Goal: Feedback & Contribution: Contribute content

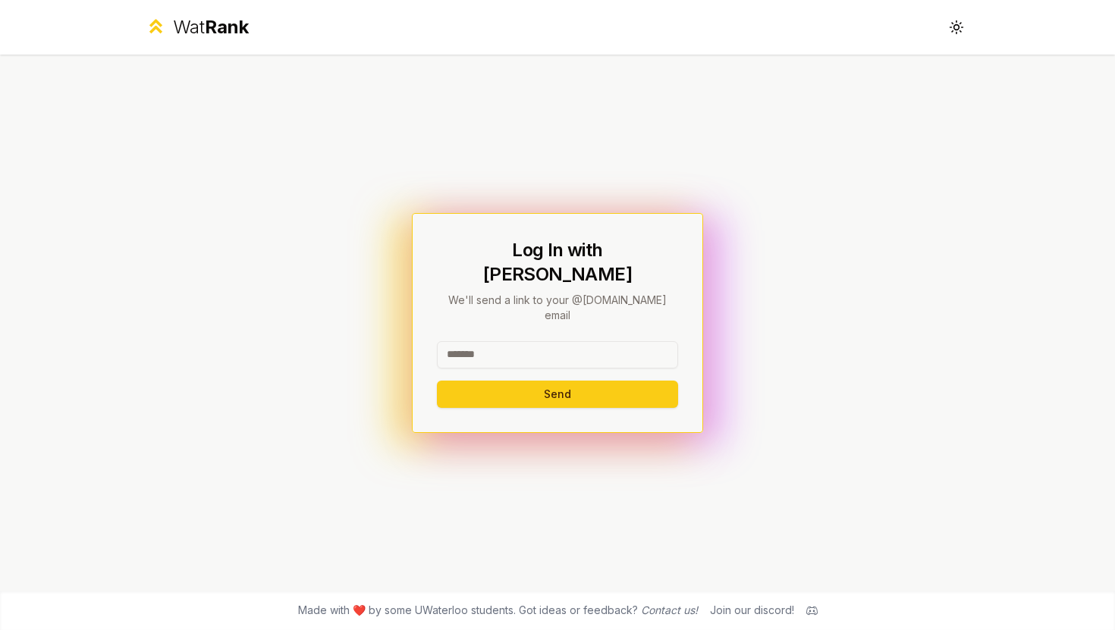
click at [481, 348] on input at bounding box center [557, 354] width 241 height 27
type input "********"
click at [472, 381] on button "Send" at bounding box center [557, 394] width 241 height 27
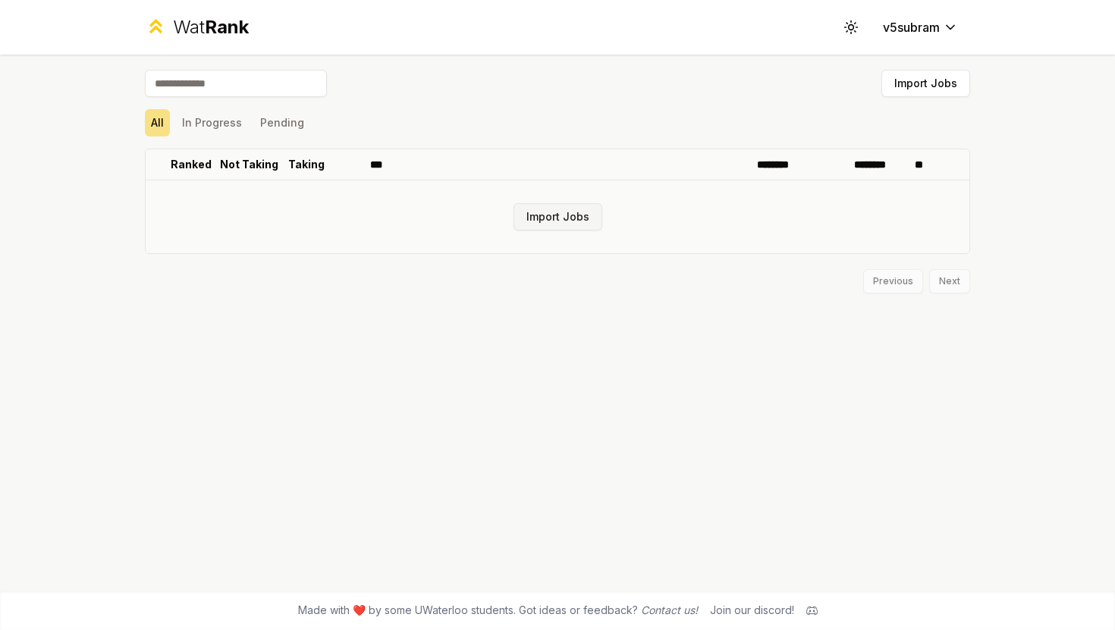
click at [584, 224] on button "Import Jobs" at bounding box center [557, 216] width 89 height 27
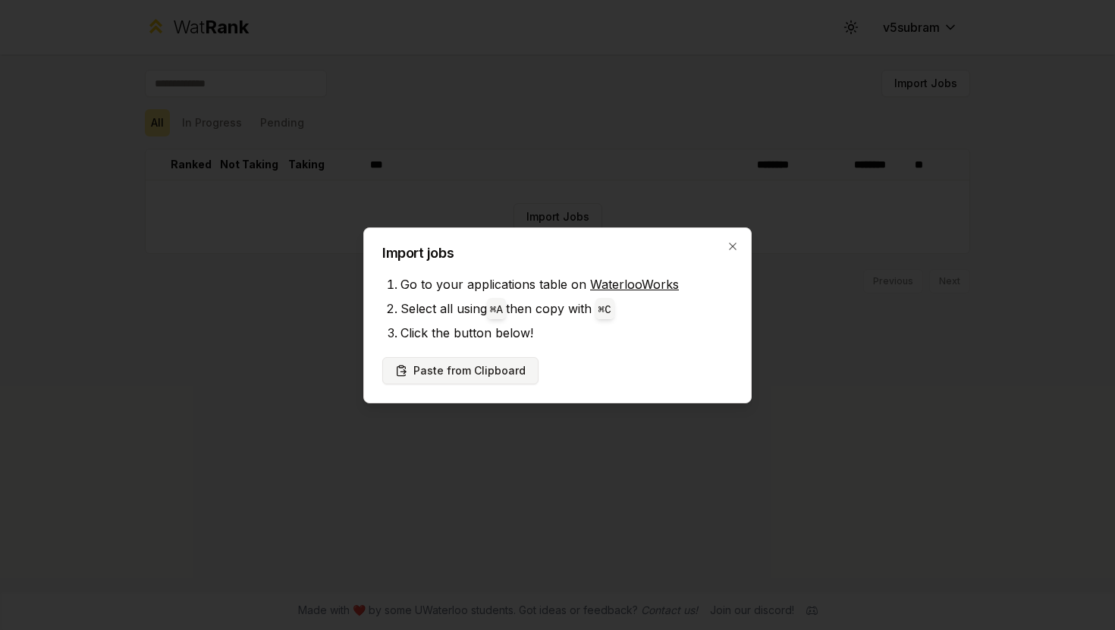
click at [496, 373] on button "Paste from Clipboard" at bounding box center [460, 370] width 156 height 27
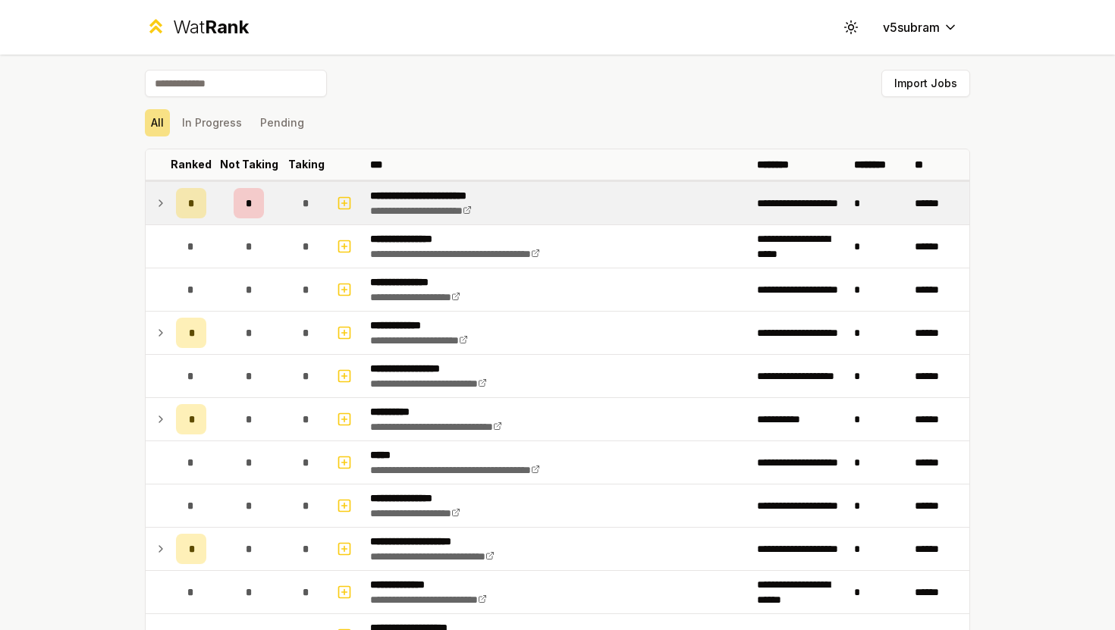
click at [168, 205] on td at bounding box center [158, 203] width 24 height 42
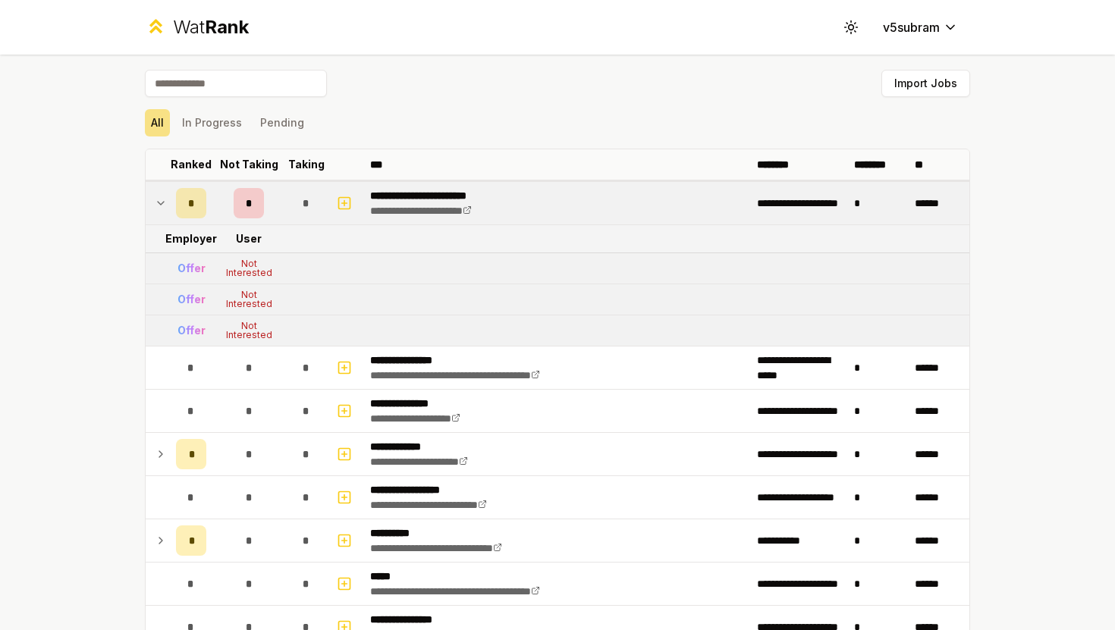
click at [168, 205] on td at bounding box center [158, 203] width 24 height 42
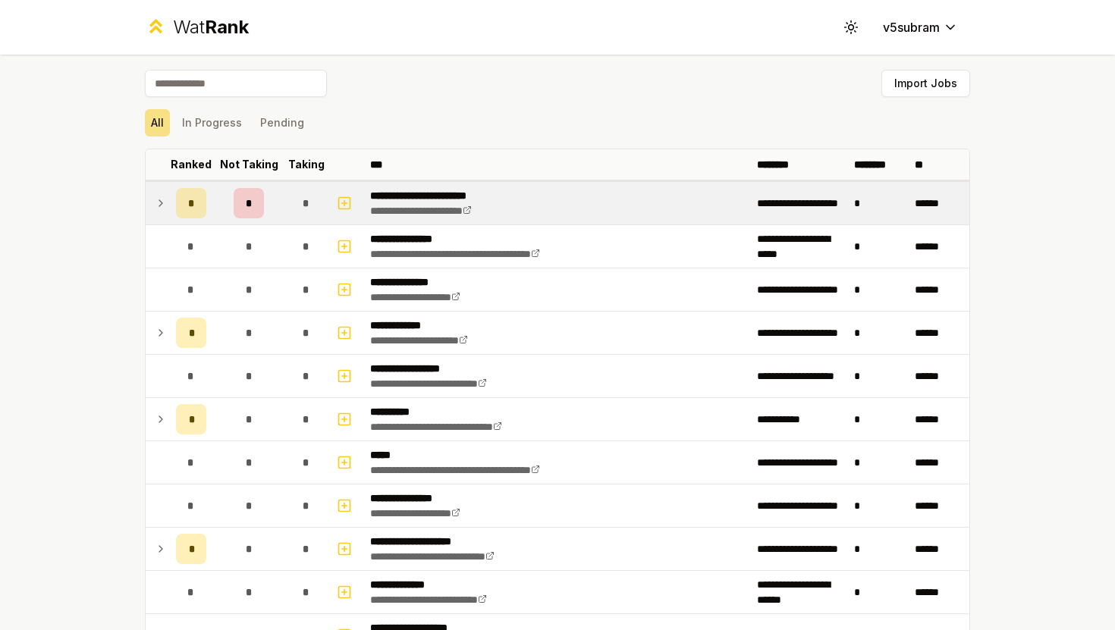
click at [168, 205] on td at bounding box center [158, 203] width 24 height 42
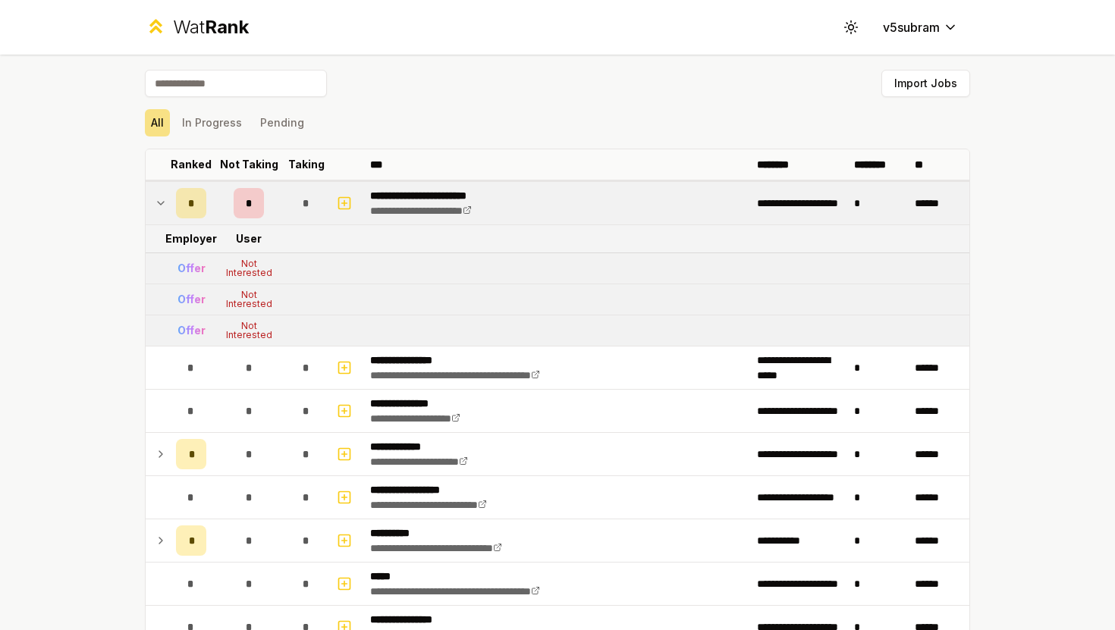
click at [161, 206] on icon at bounding box center [161, 203] width 12 height 18
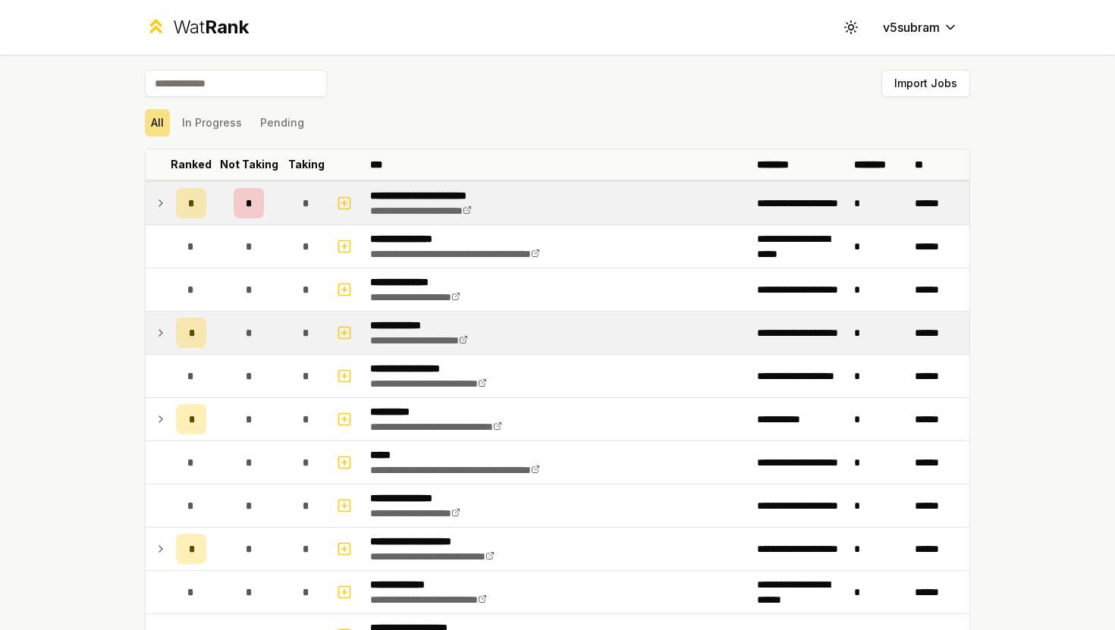
click at [166, 335] on icon at bounding box center [161, 333] width 12 height 18
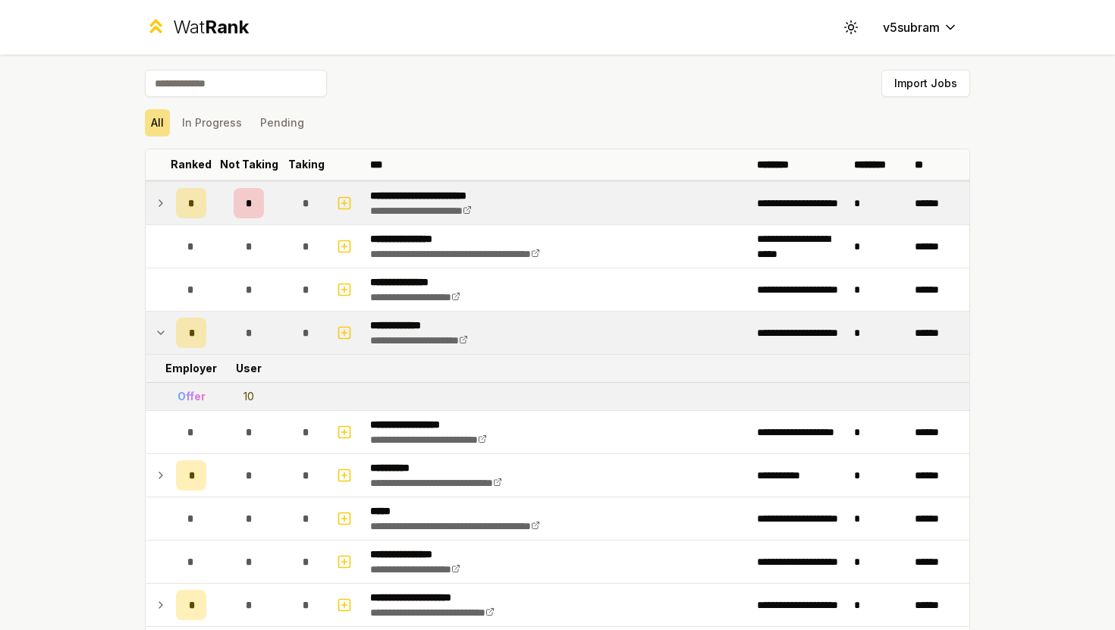
click at [166, 335] on icon at bounding box center [161, 333] width 12 height 18
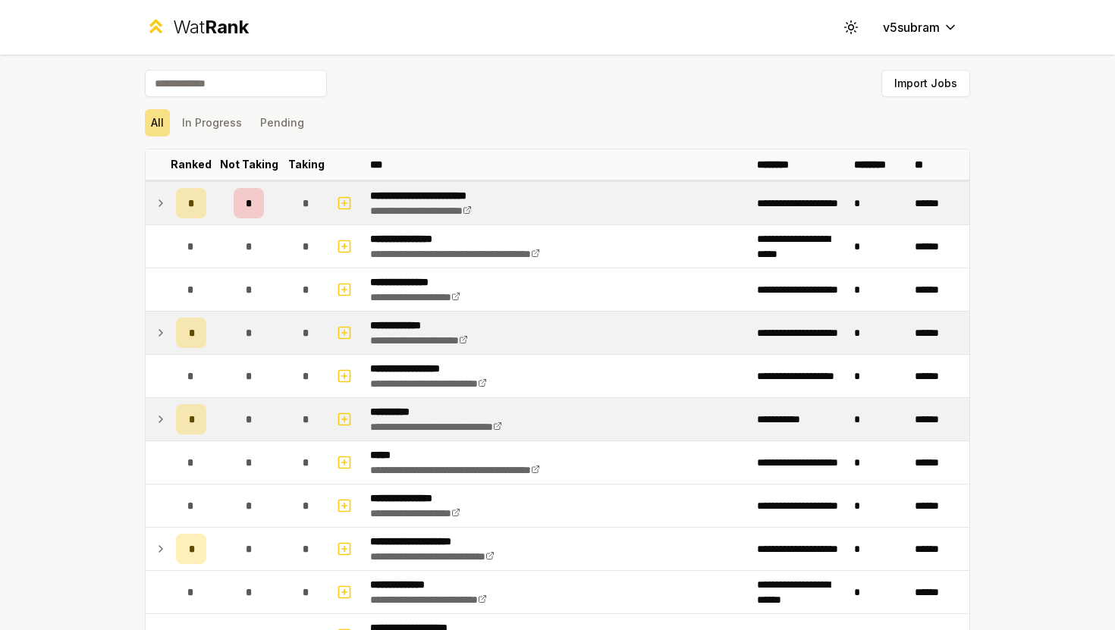
click at [162, 425] on icon at bounding box center [161, 419] width 12 height 18
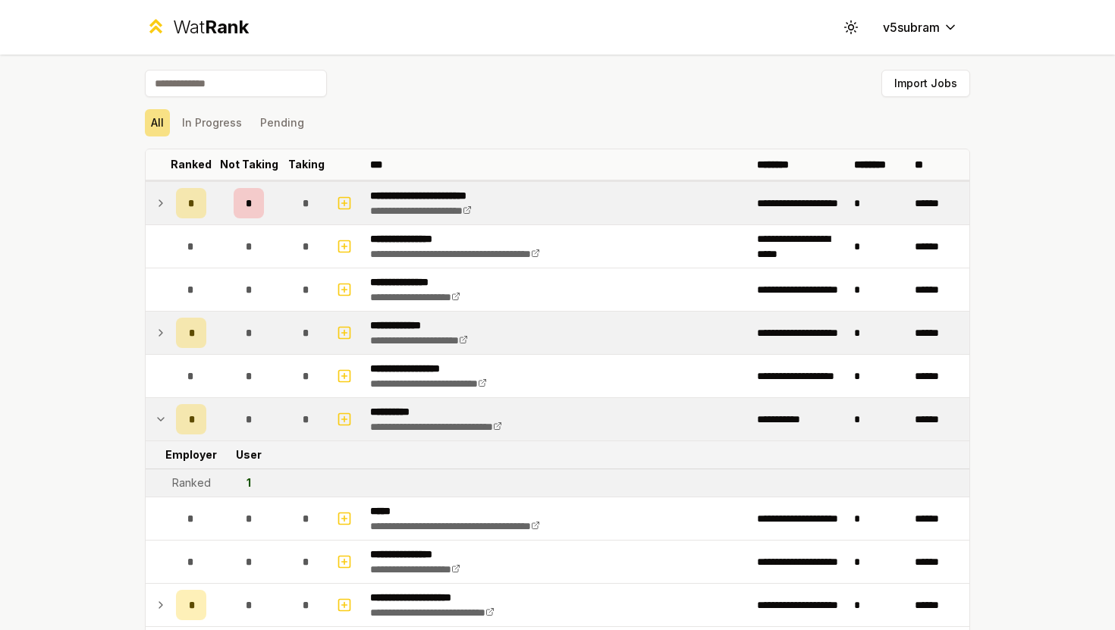
click at [162, 425] on icon at bounding box center [161, 419] width 12 height 18
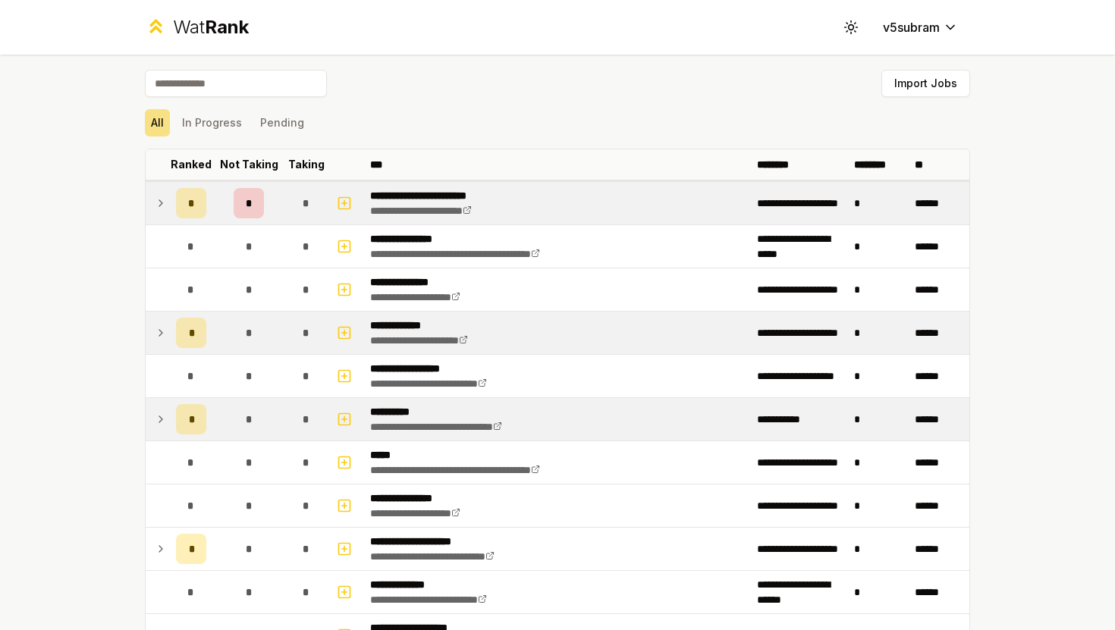
scroll to position [104, 0]
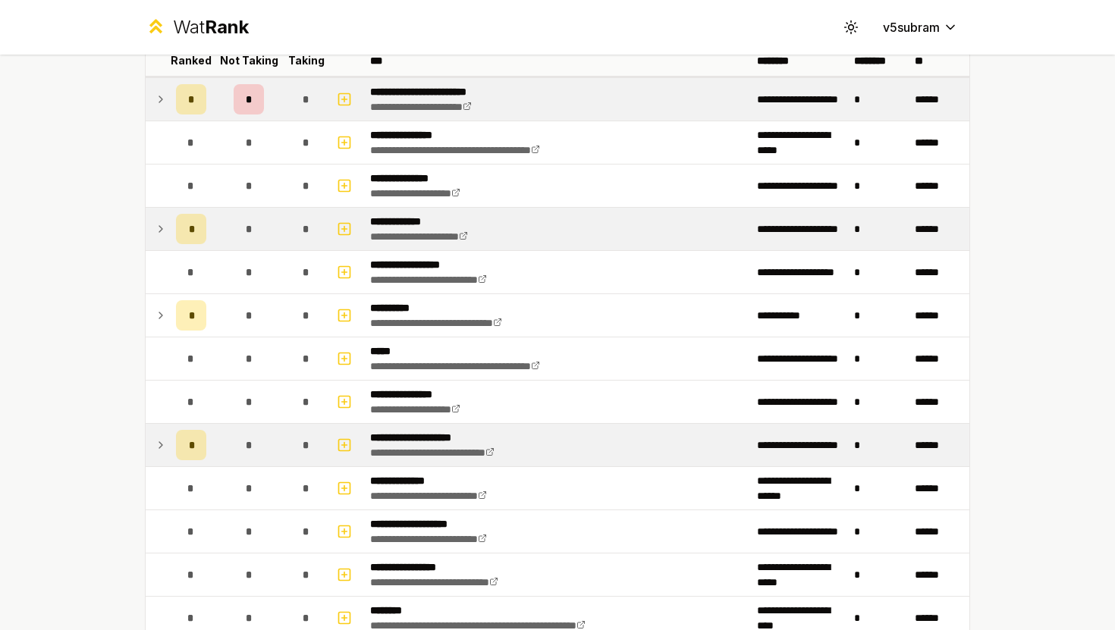
click at [162, 450] on icon at bounding box center [161, 445] width 12 height 18
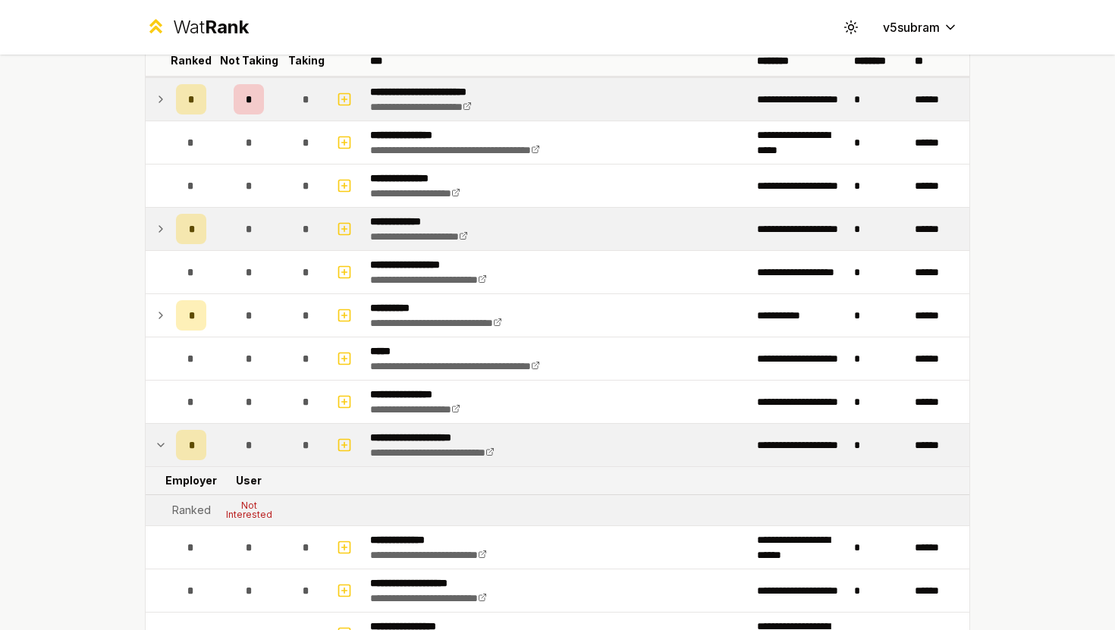
click at [162, 450] on icon at bounding box center [161, 445] width 12 height 18
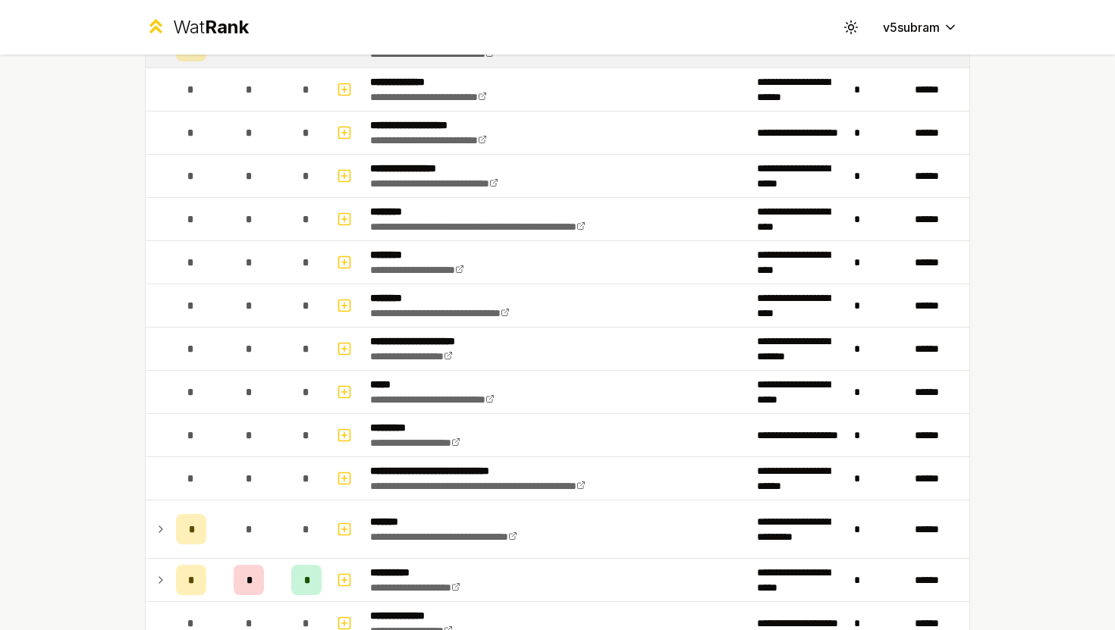
scroll to position [568, 0]
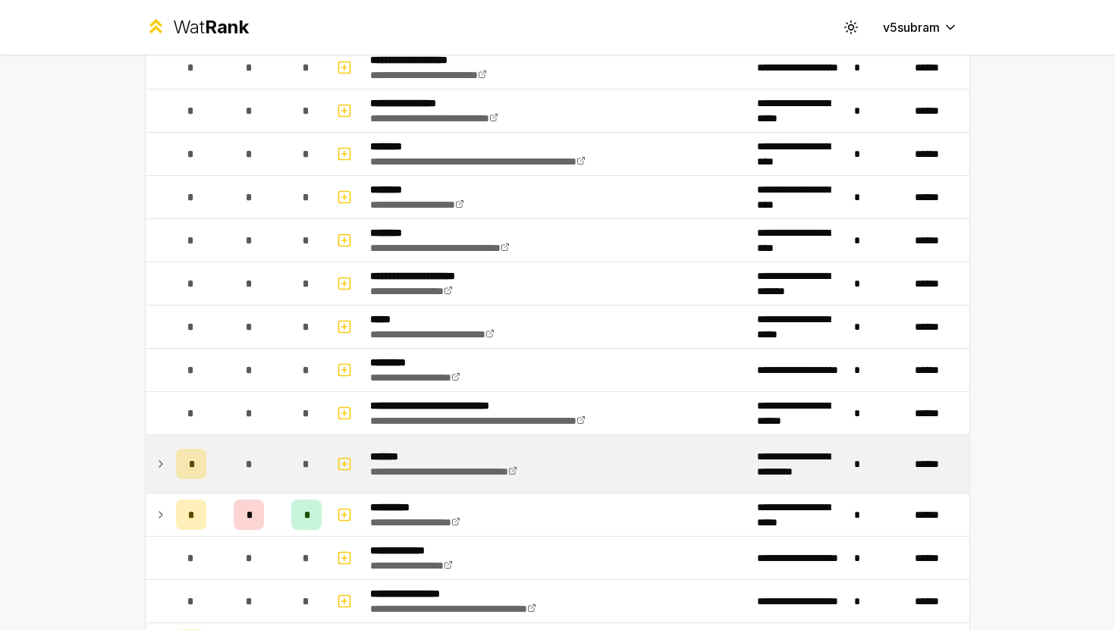
click at [158, 475] on td at bounding box center [158, 464] width 24 height 58
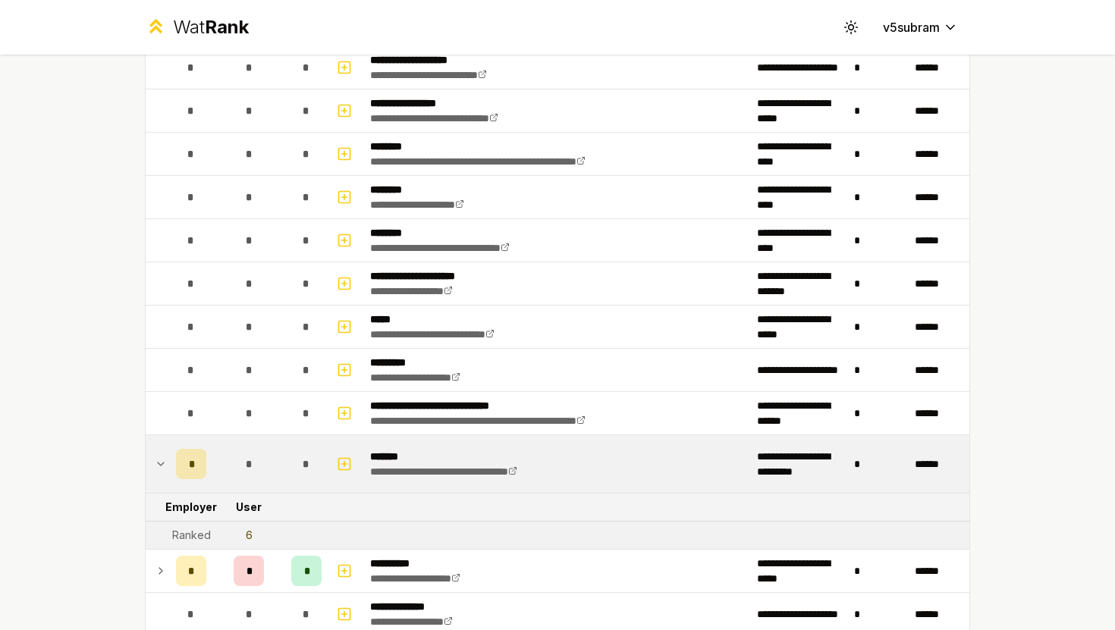
click at [158, 475] on td at bounding box center [158, 464] width 24 height 58
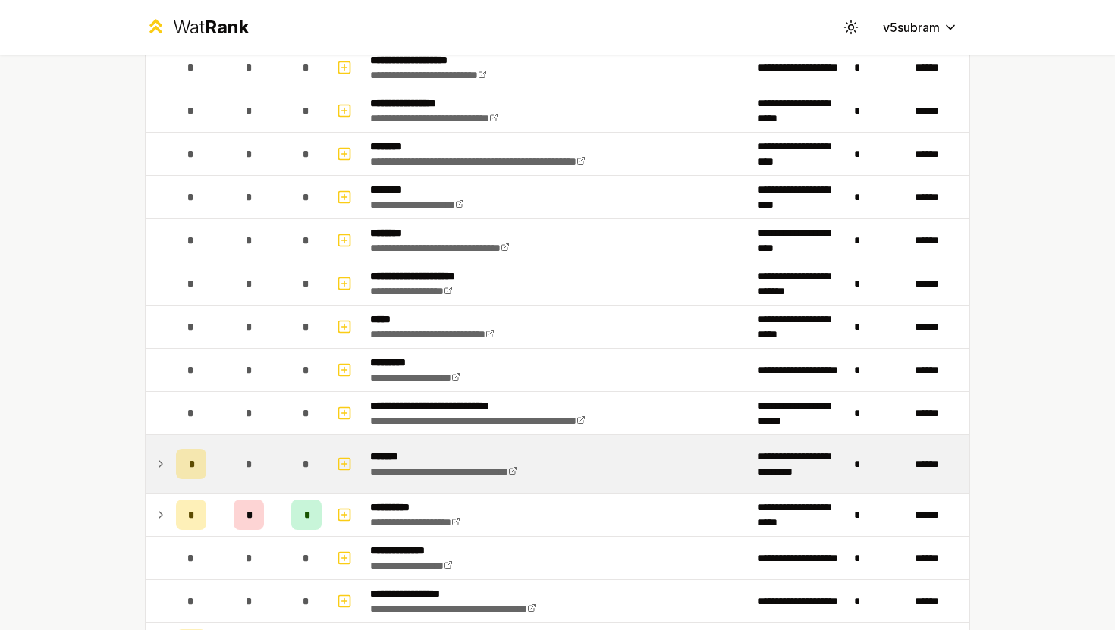
click at [158, 475] on td at bounding box center [158, 464] width 24 height 58
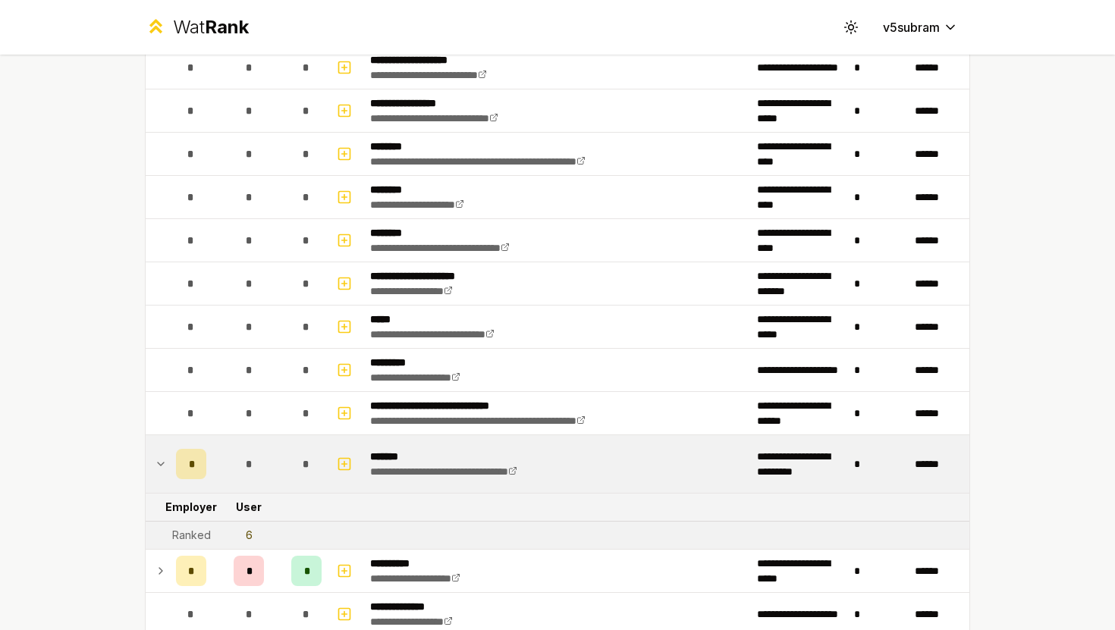
click at [158, 475] on td at bounding box center [158, 464] width 24 height 58
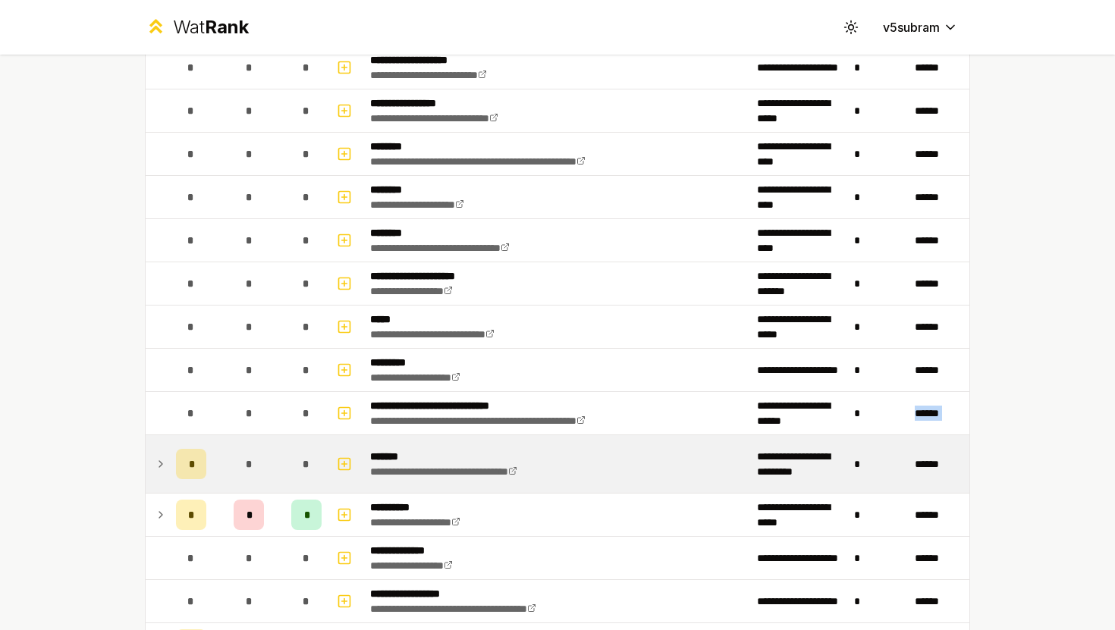
click at [158, 475] on td at bounding box center [158, 464] width 24 height 58
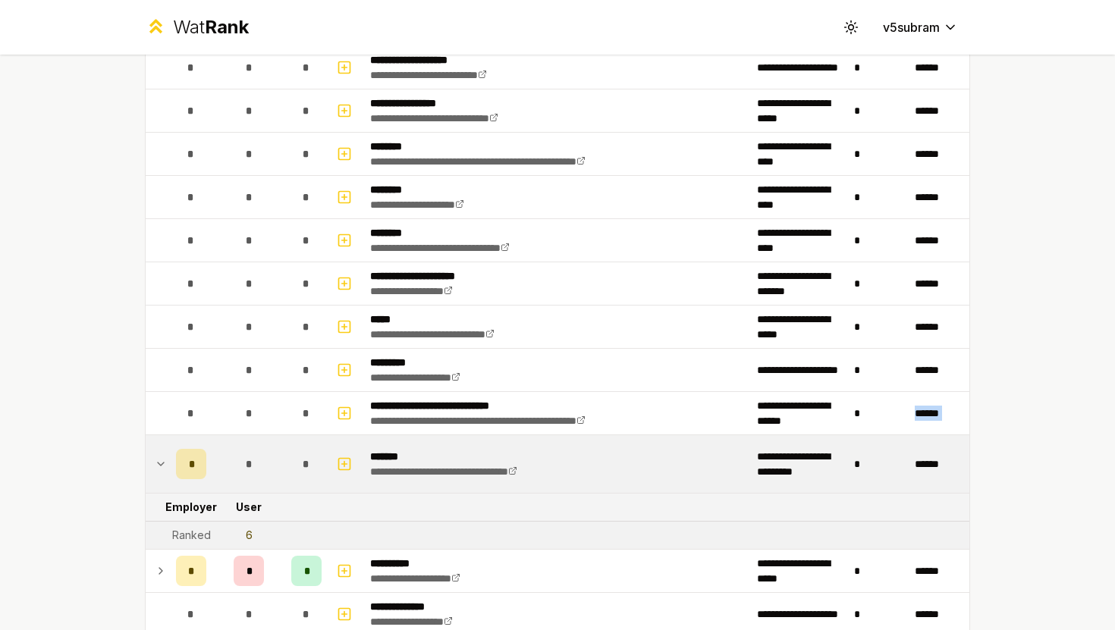
click at [158, 475] on td at bounding box center [158, 464] width 24 height 58
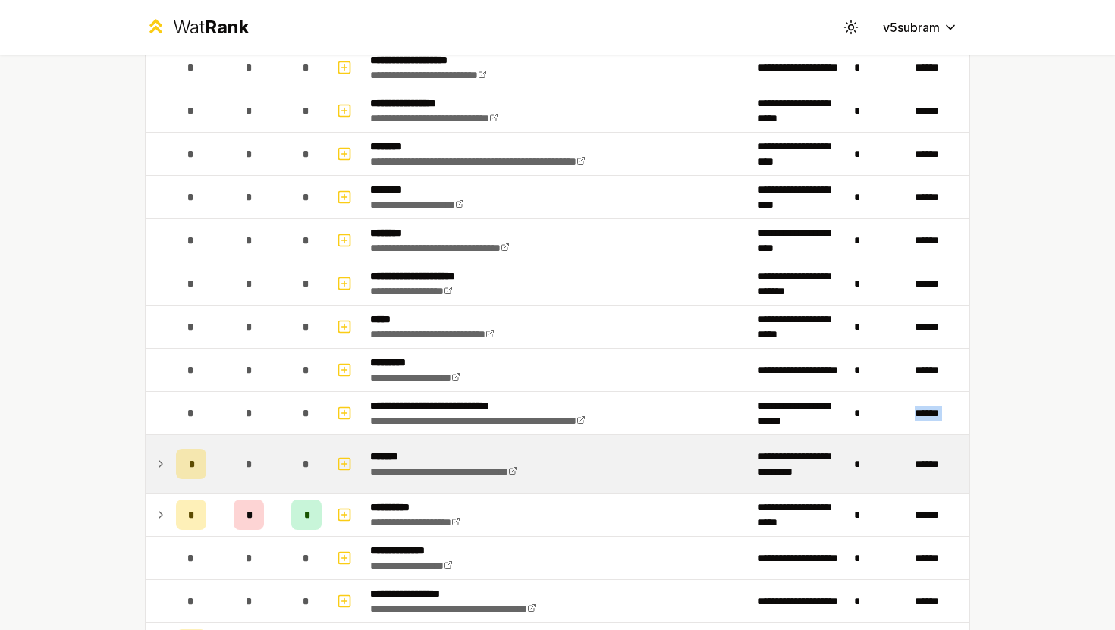
click at [158, 475] on td at bounding box center [158, 464] width 24 height 58
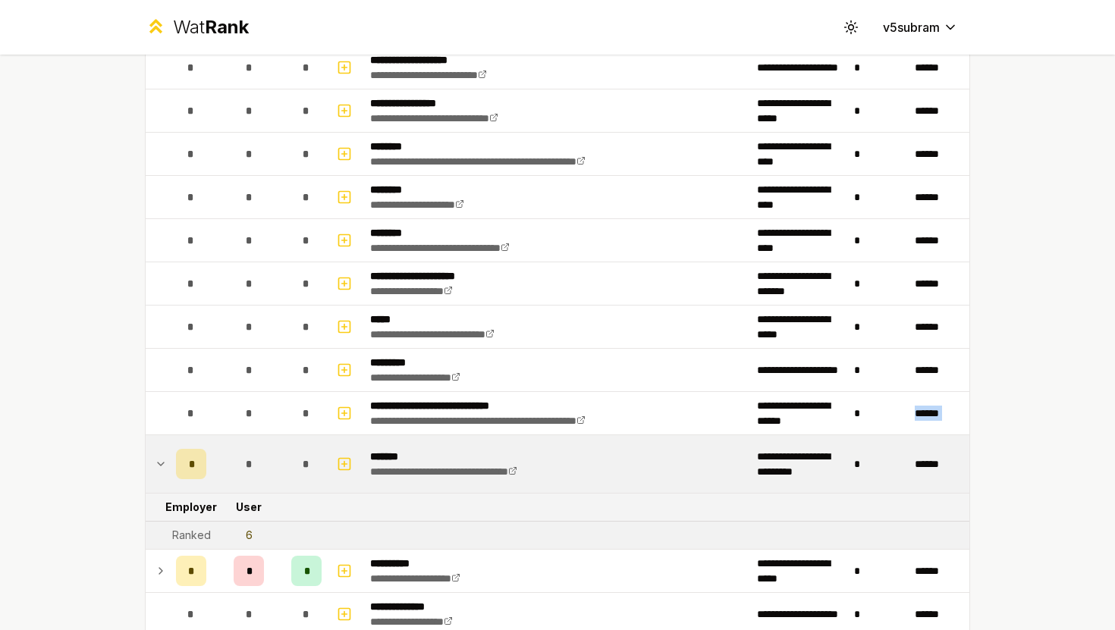
click at [158, 475] on td at bounding box center [158, 464] width 24 height 58
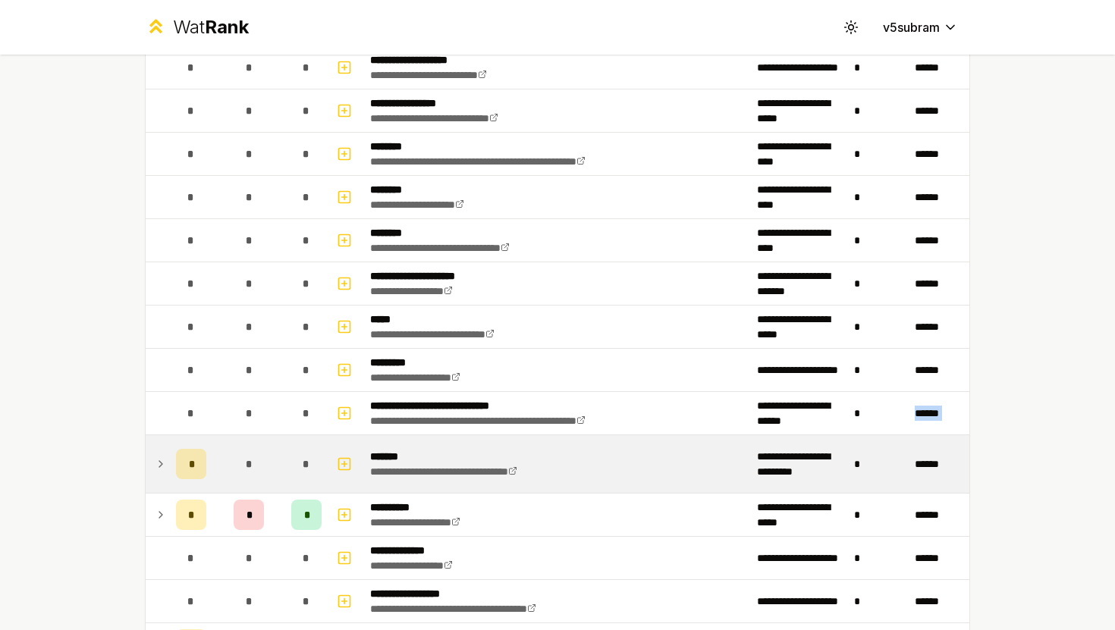
scroll to position [675, 0]
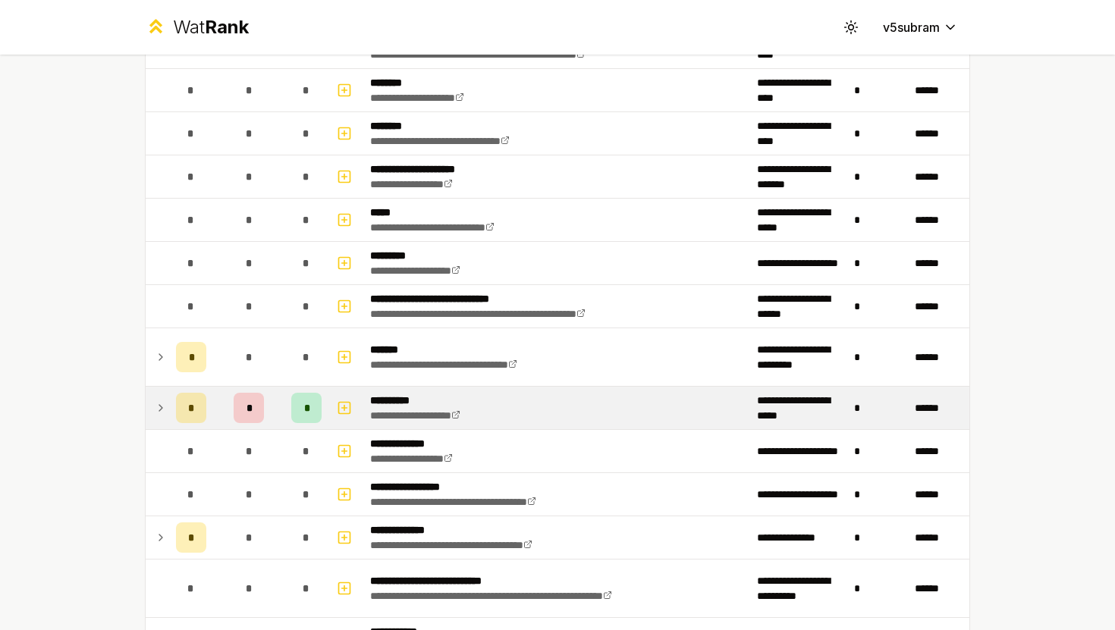
click at [160, 403] on icon at bounding box center [161, 408] width 12 height 18
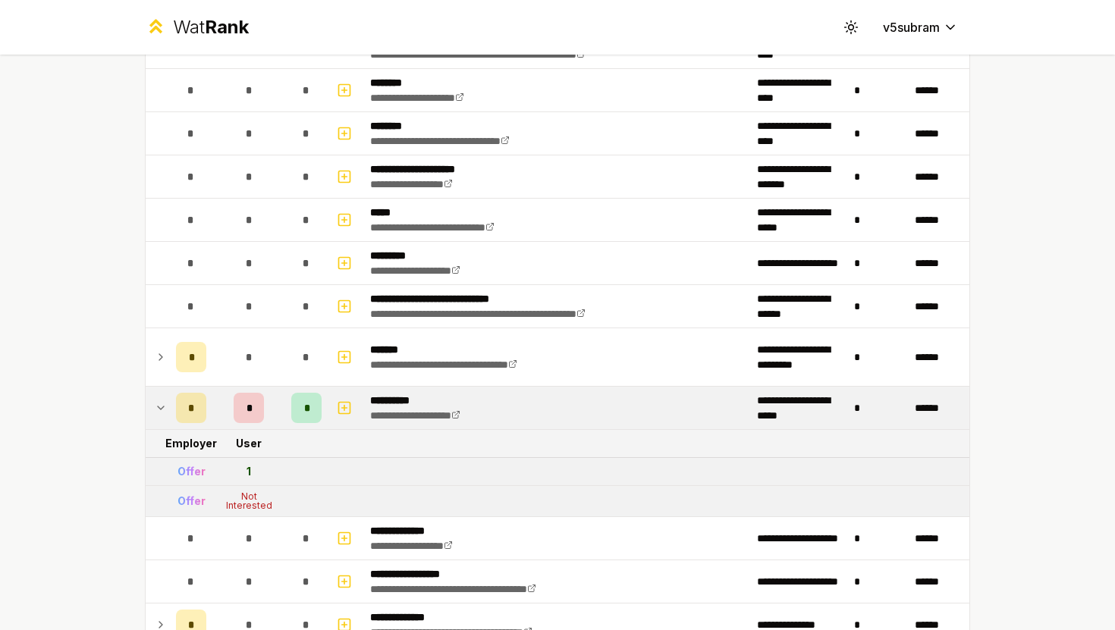
click at [160, 403] on icon at bounding box center [161, 408] width 12 height 18
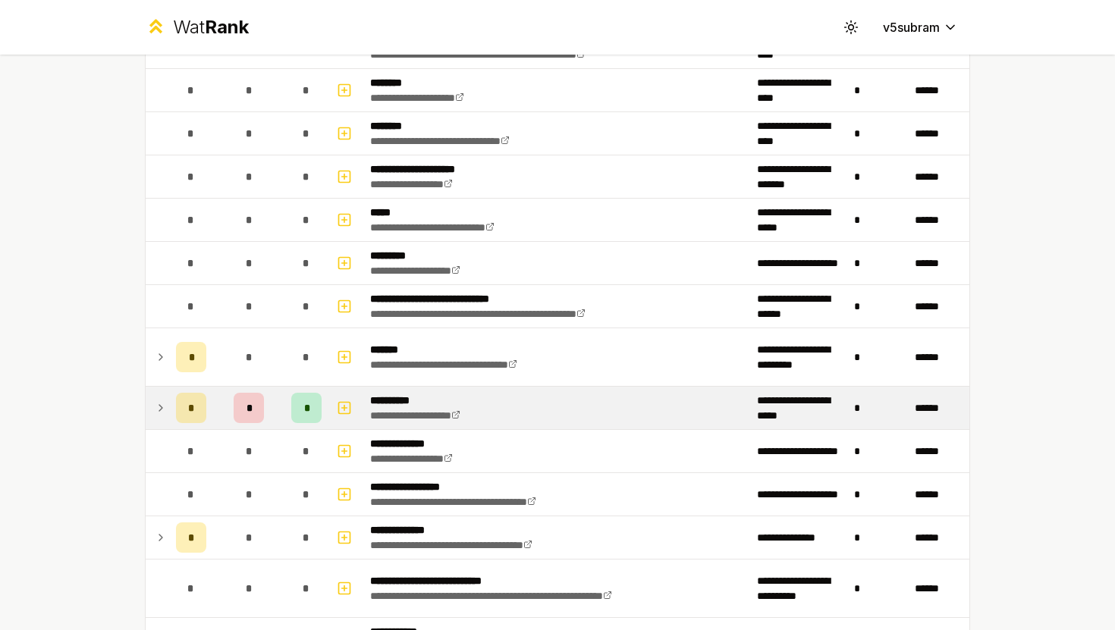
click at [159, 403] on icon at bounding box center [161, 408] width 12 height 18
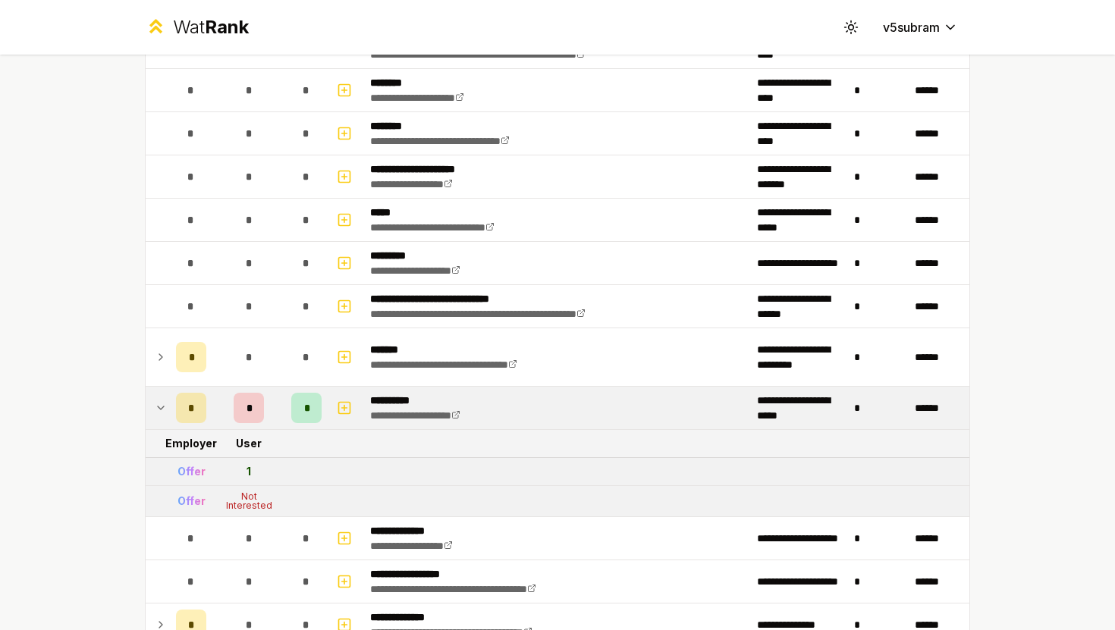
click at [159, 403] on icon at bounding box center [161, 408] width 12 height 18
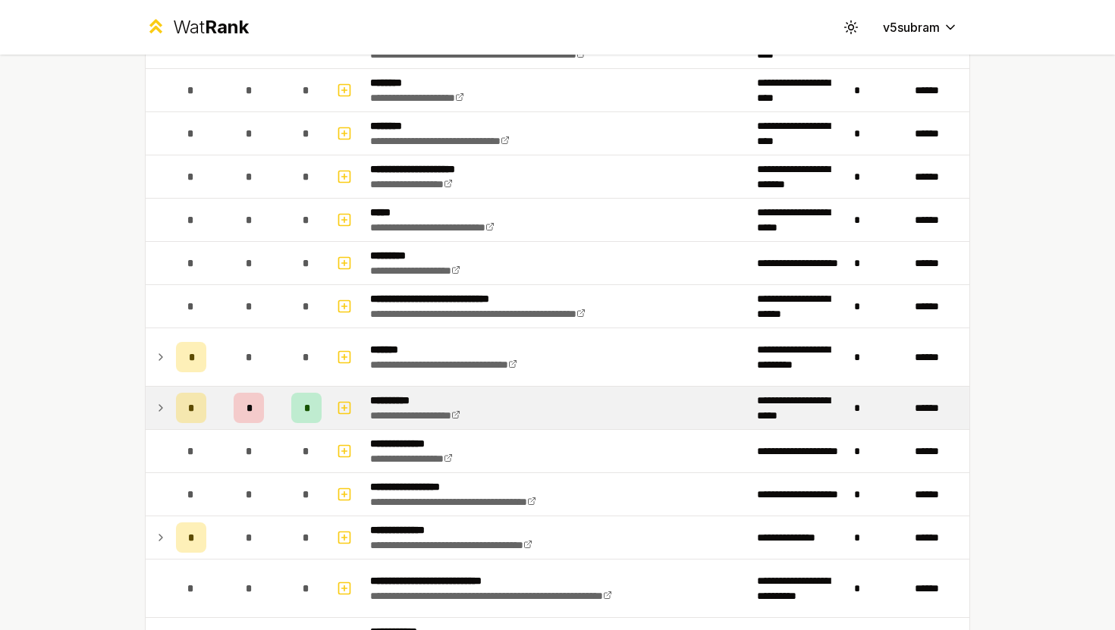
click at [159, 403] on icon at bounding box center [161, 408] width 12 height 18
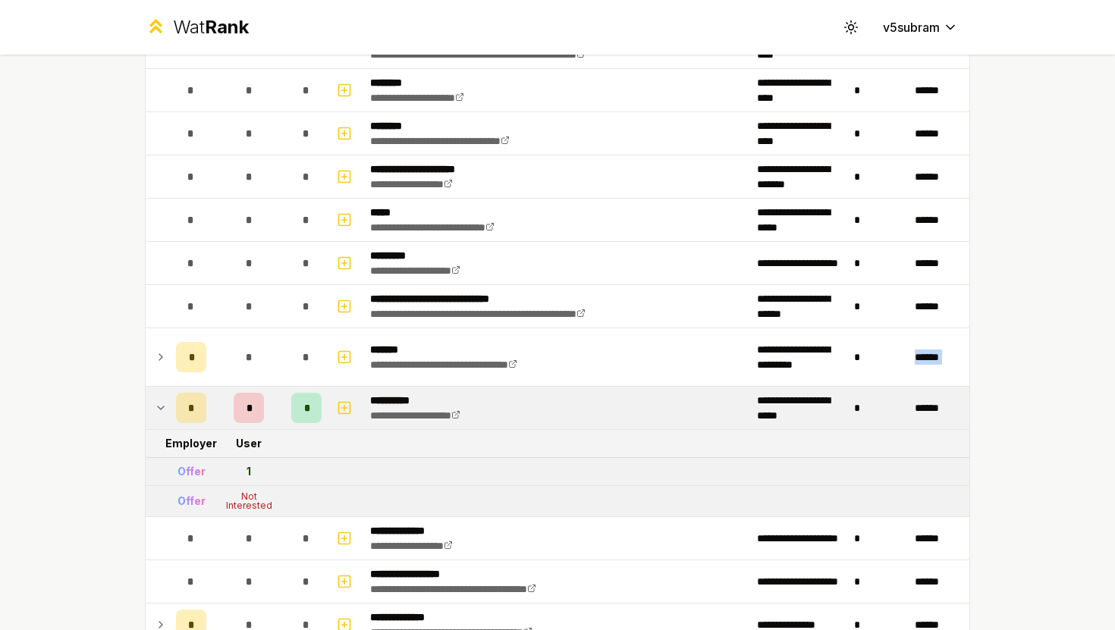
click at [159, 403] on icon at bounding box center [161, 408] width 12 height 18
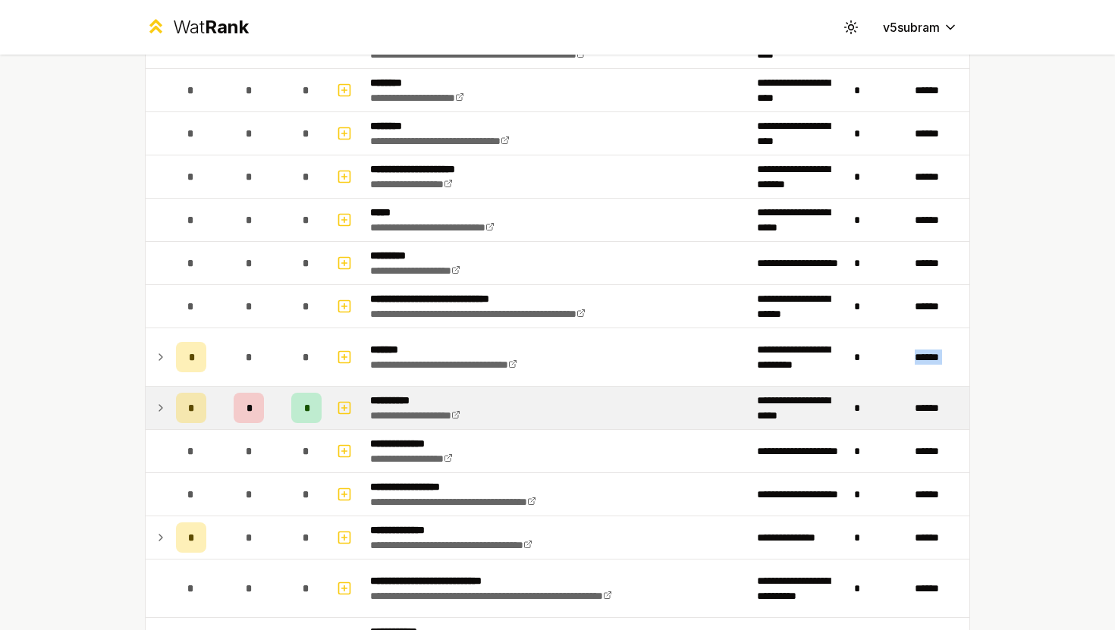
click at [159, 403] on icon at bounding box center [161, 408] width 12 height 18
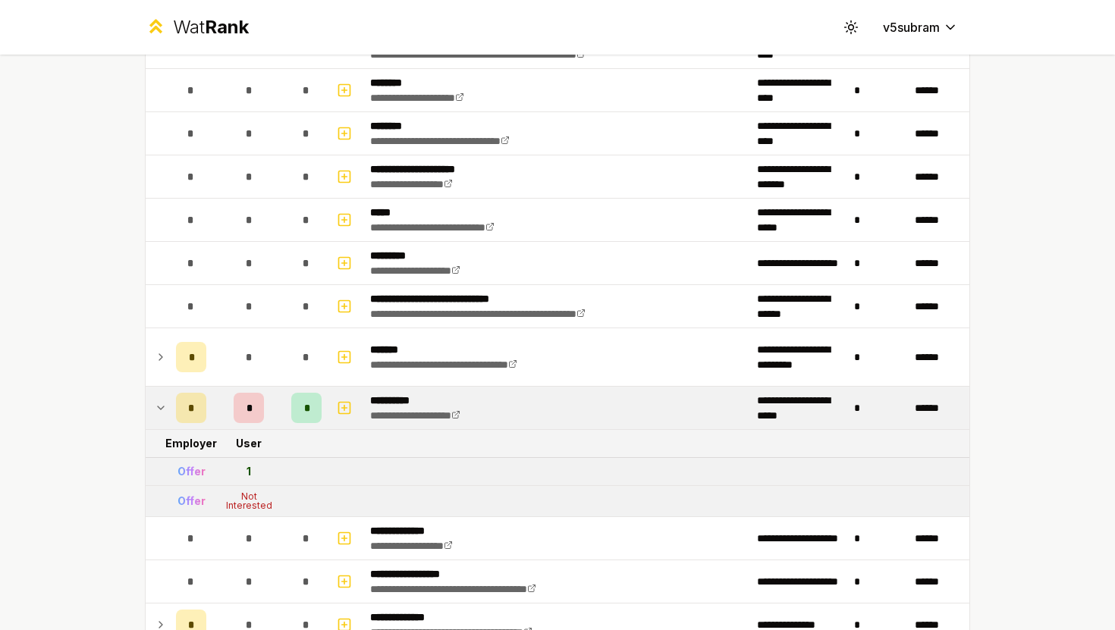
click at [168, 410] on td at bounding box center [158, 408] width 24 height 42
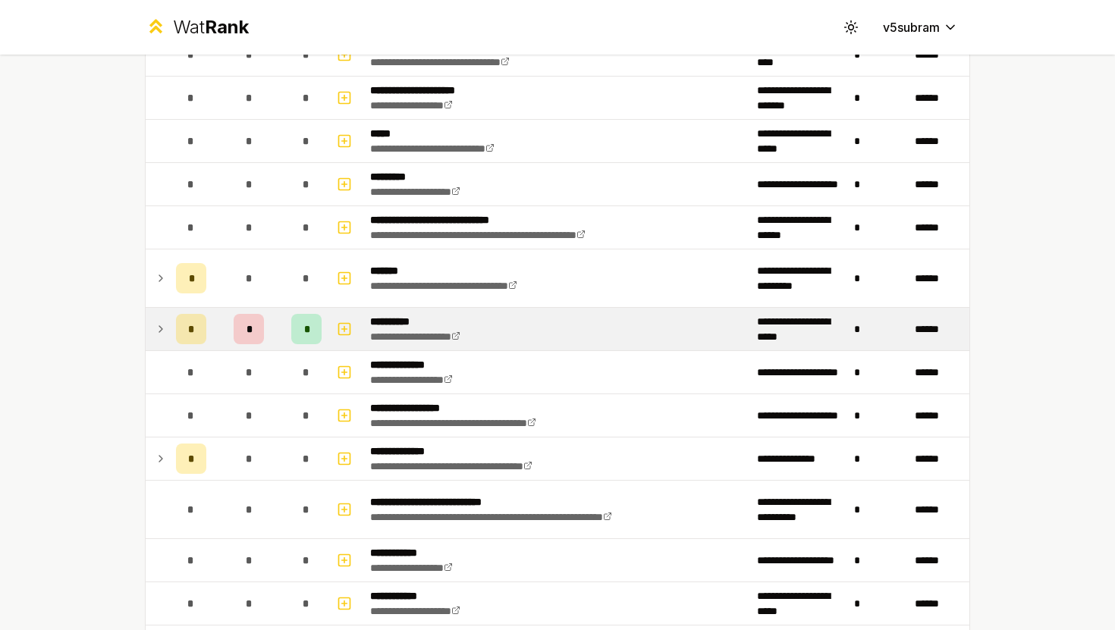
scroll to position [807, 0]
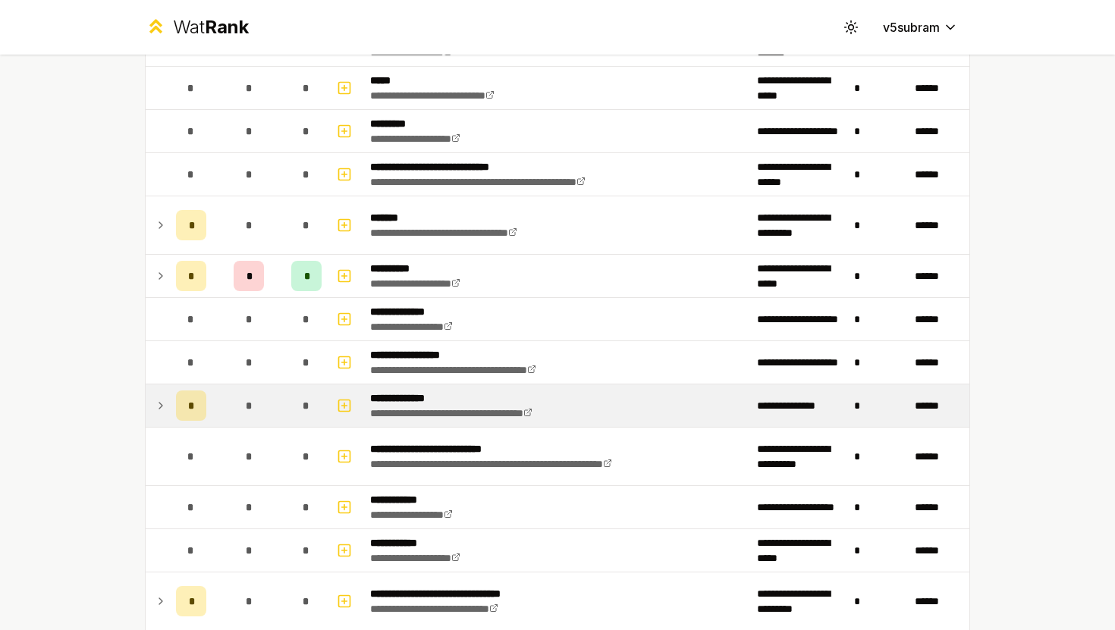
click at [165, 407] on icon at bounding box center [161, 406] width 12 height 18
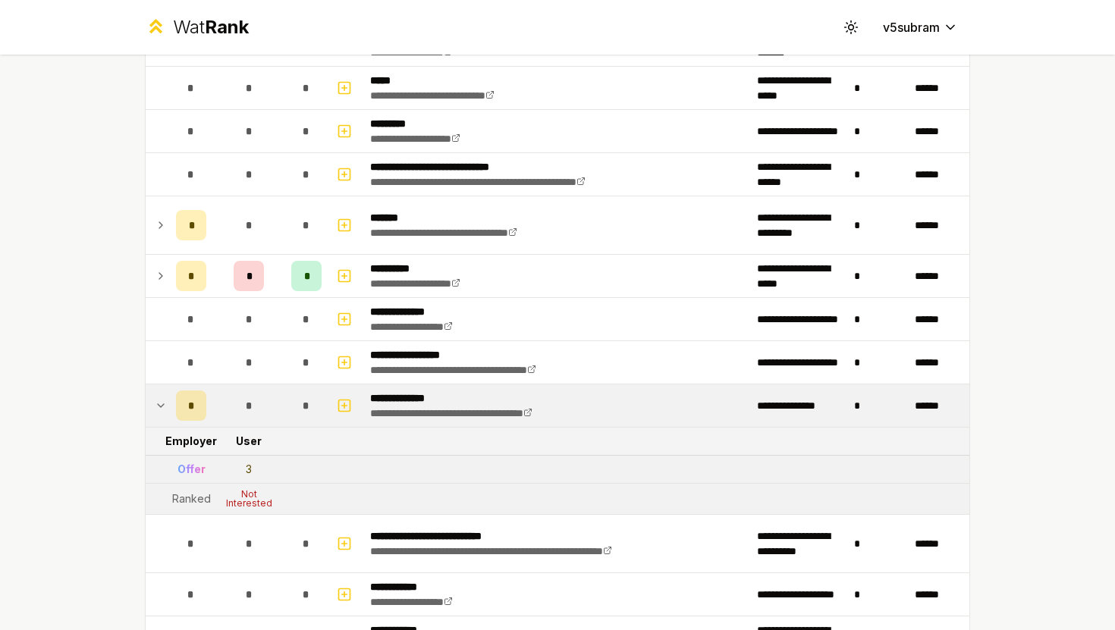
click at [153, 410] on td at bounding box center [158, 405] width 24 height 42
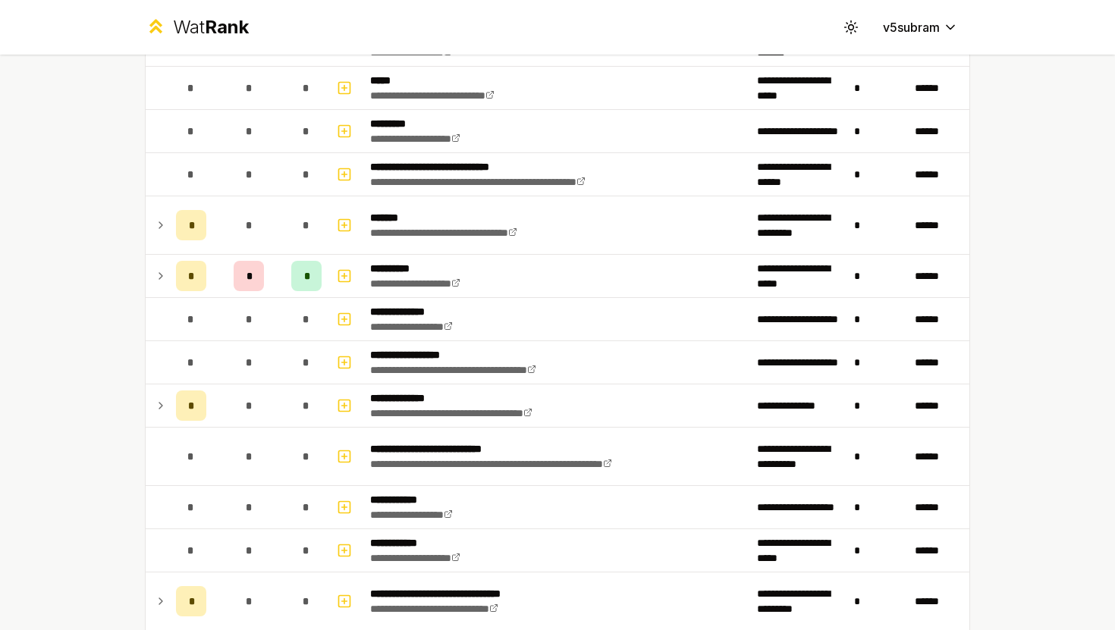
click at [155, 410] on icon at bounding box center [161, 406] width 12 height 18
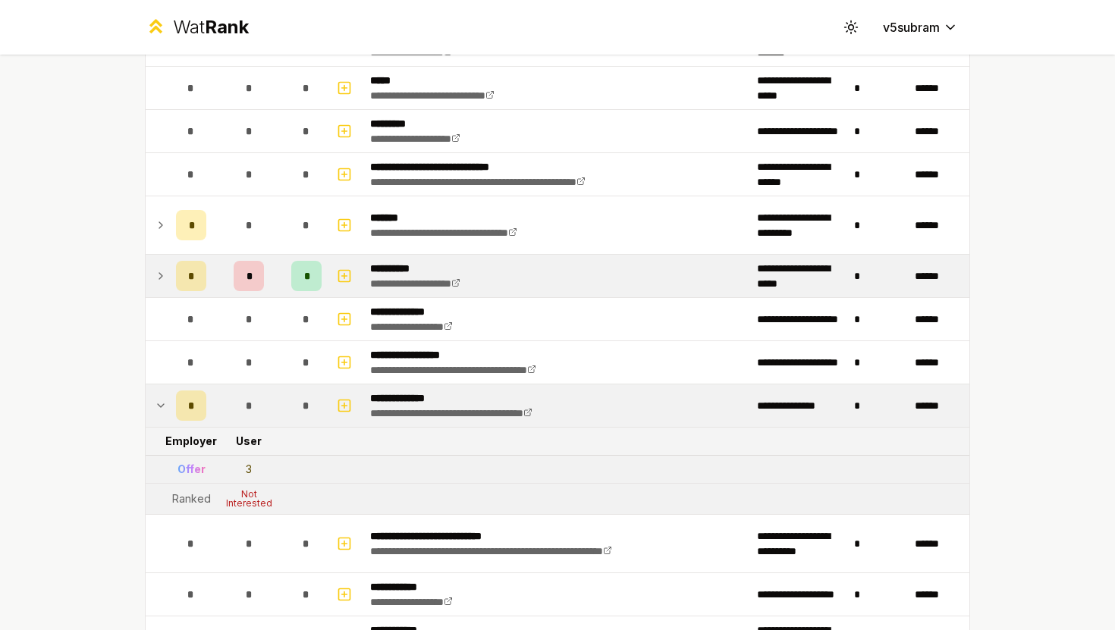
click at [314, 275] on div "*" at bounding box center [306, 276] width 30 height 30
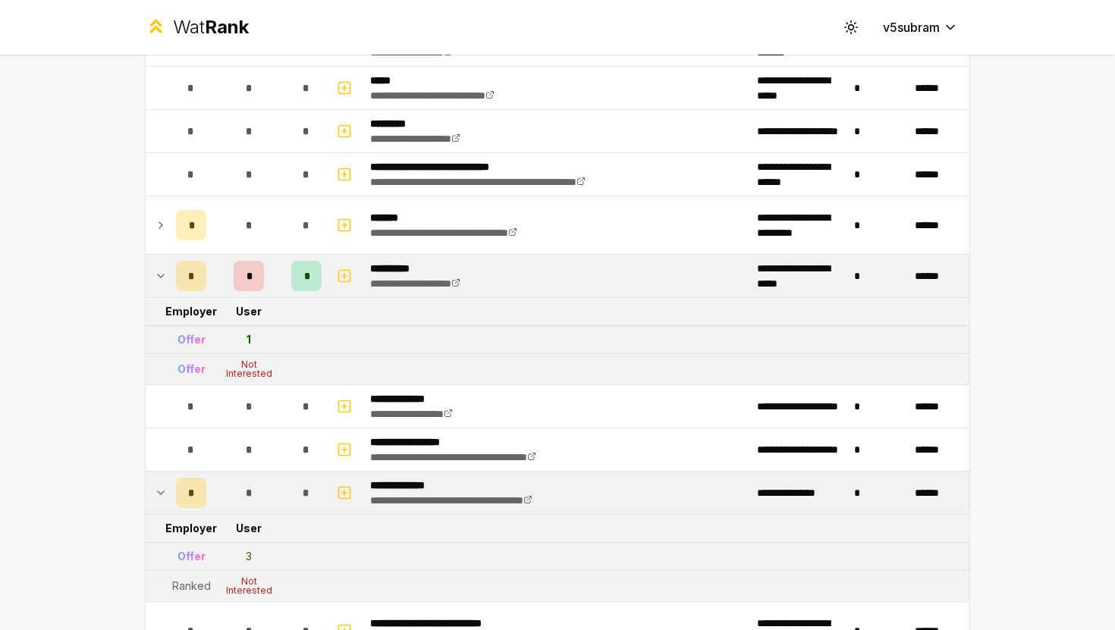
click at [314, 275] on div "*" at bounding box center [306, 276] width 30 height 30
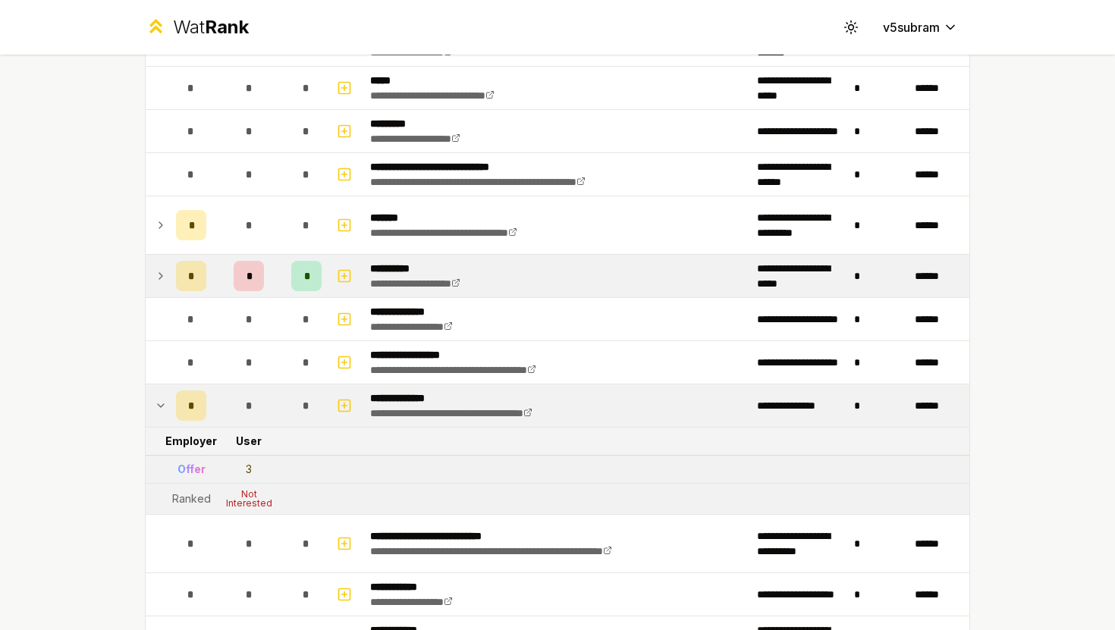
click at [314, 275] on div "*" at bounding box center [306, 276] width 30 height 30
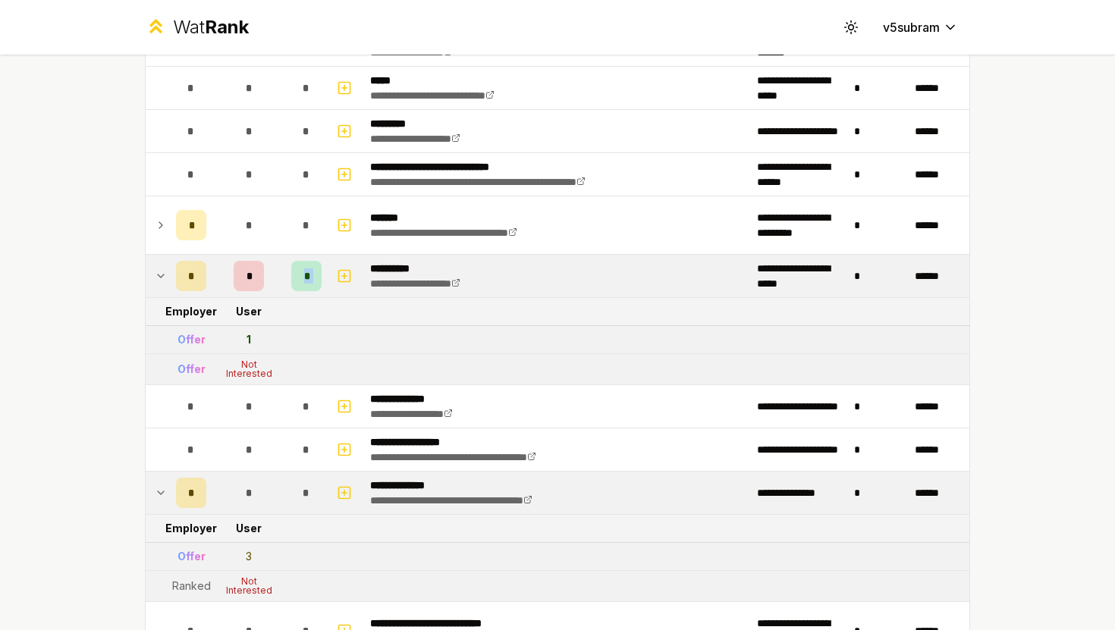
click at [314, 275] on div "*" at bounding box center [306, 276] width 30 height 30
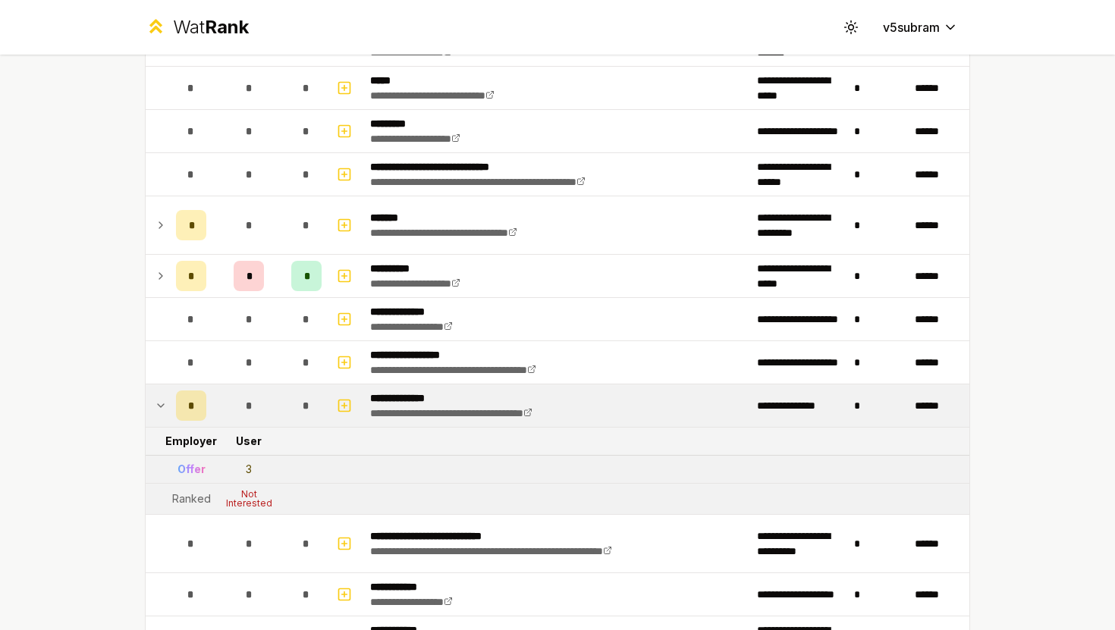
click at [188, 468] on div "Offer" at bounding box center [191, 469] width 28 height 15
click at [199, 477] on td "Offer" at bounding box center [191, 469] width 42 height 27
click at [162, 411] on icon at bounding box center [161, 406] width 12 height 18
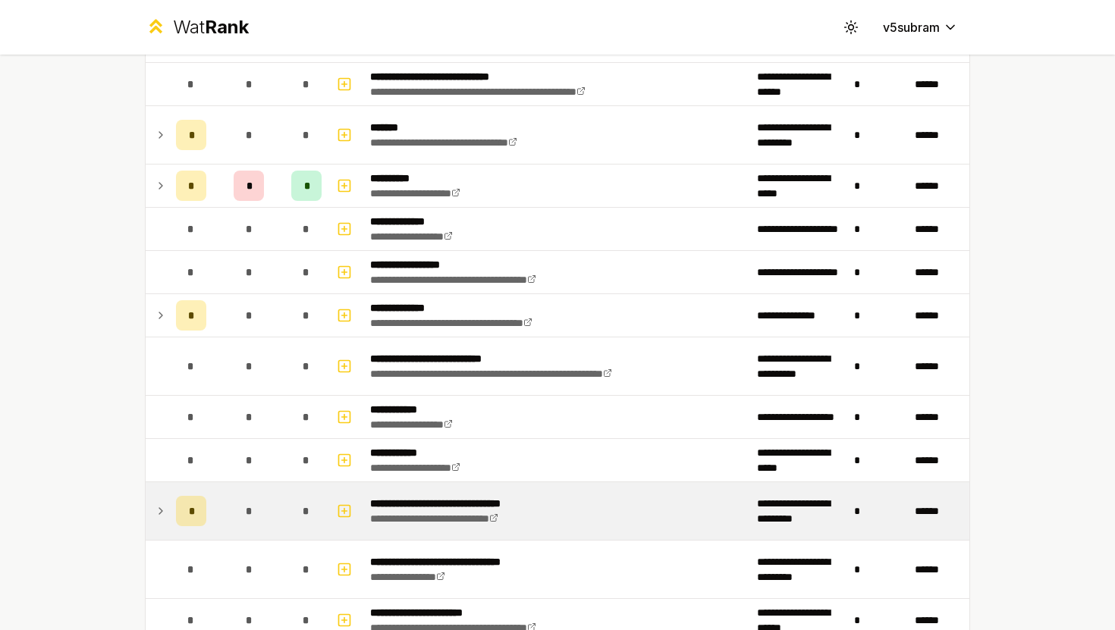
click at [166, 526] on td at bounding box center [158, 511] width 24 height 58
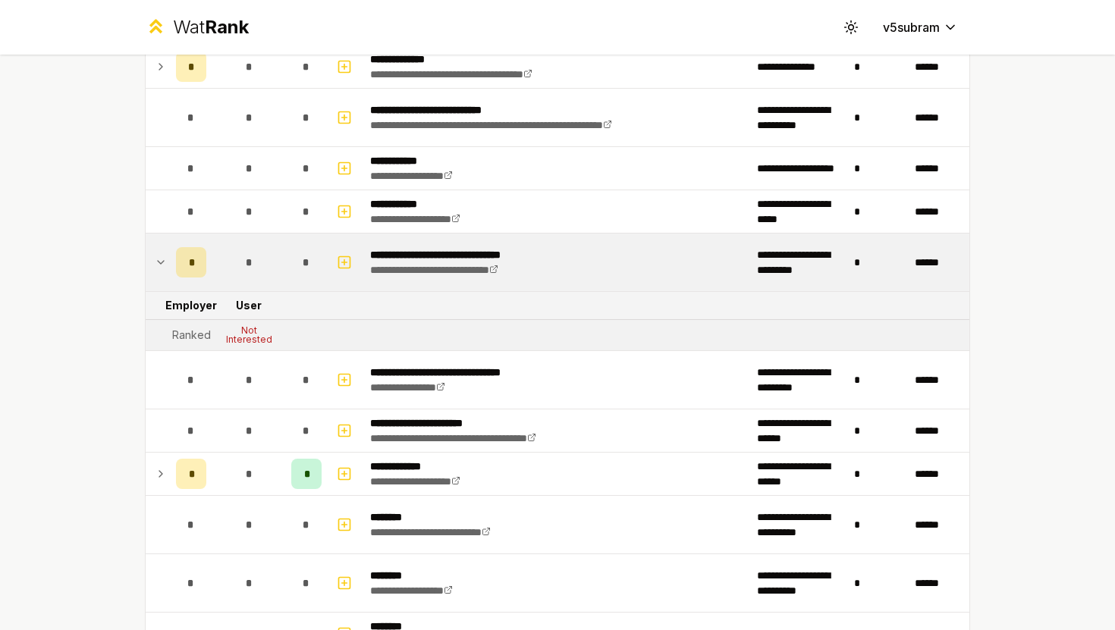
scroll to position [1153, 0]
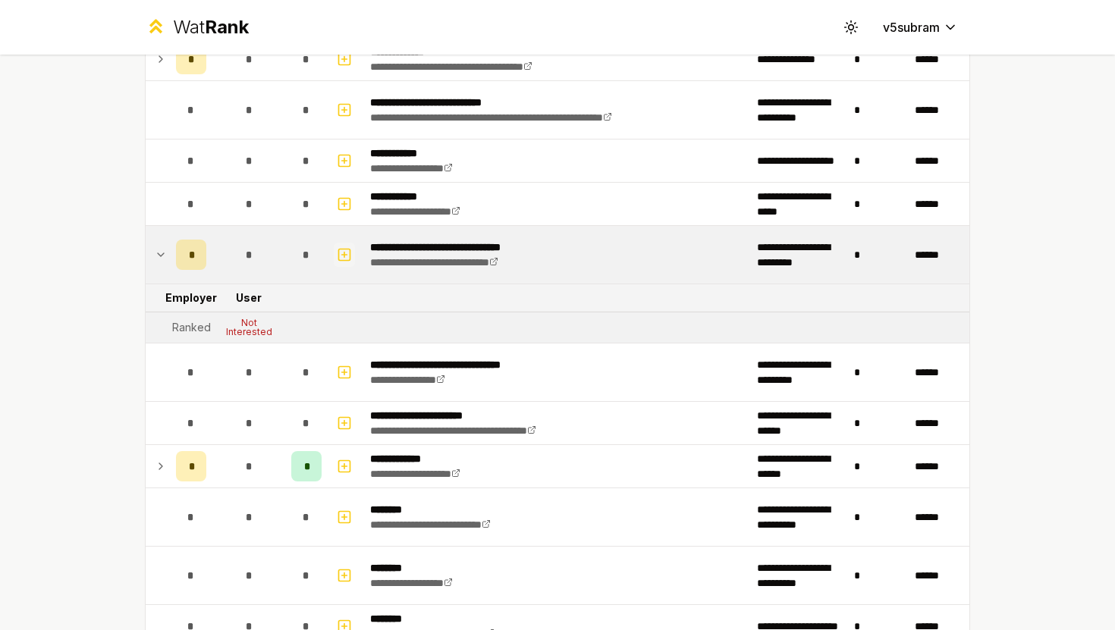
click at [348, 247] on icon "button" at bounding box center [344, 255] width 15 height 18
select select
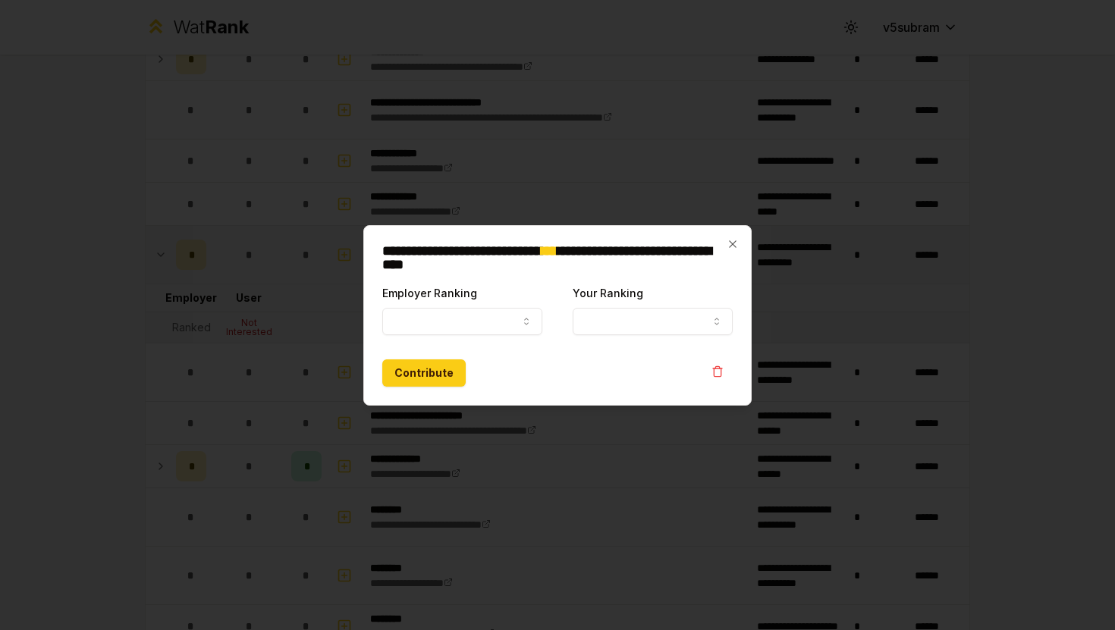
click at [388, 196] on div at bounding box center [557, 315] width 1115 height 630
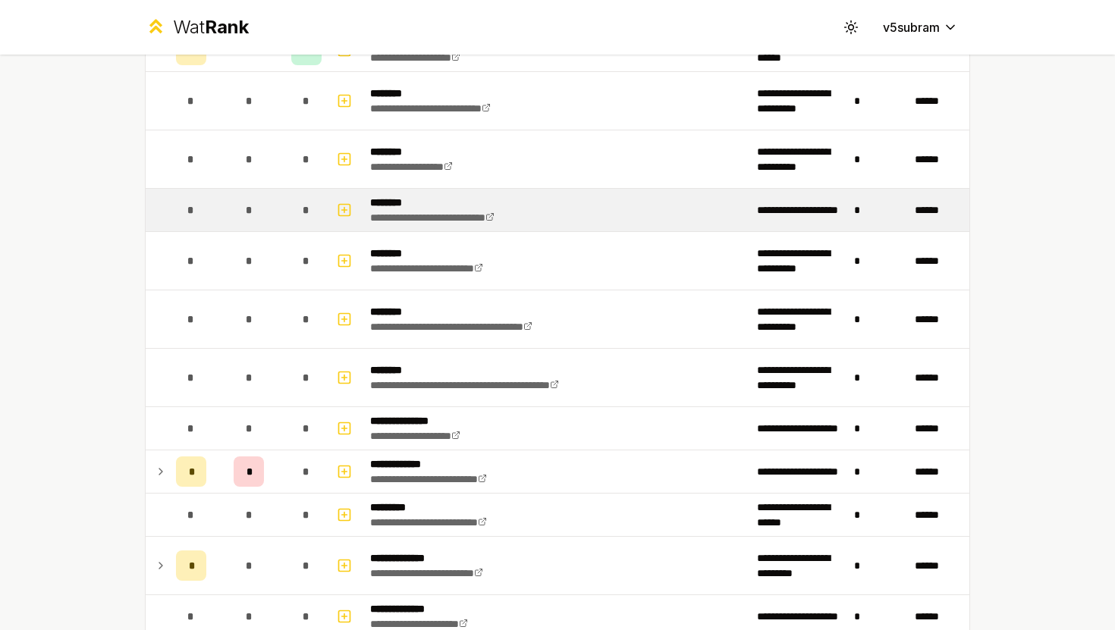
scroll to position [1577, 0]
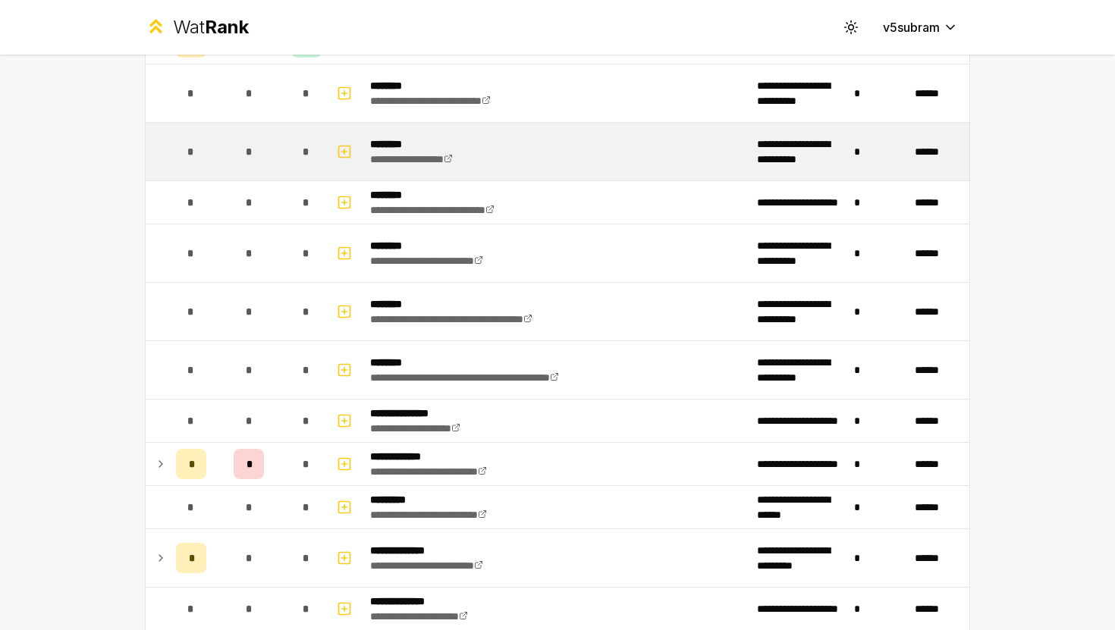
click at [290, 151] on td "*" at bounding box center [306, 152] width 42 height 58
click at [347, 152] on icon "button" at bounding box center [344, 152] width 5 height 0
select select
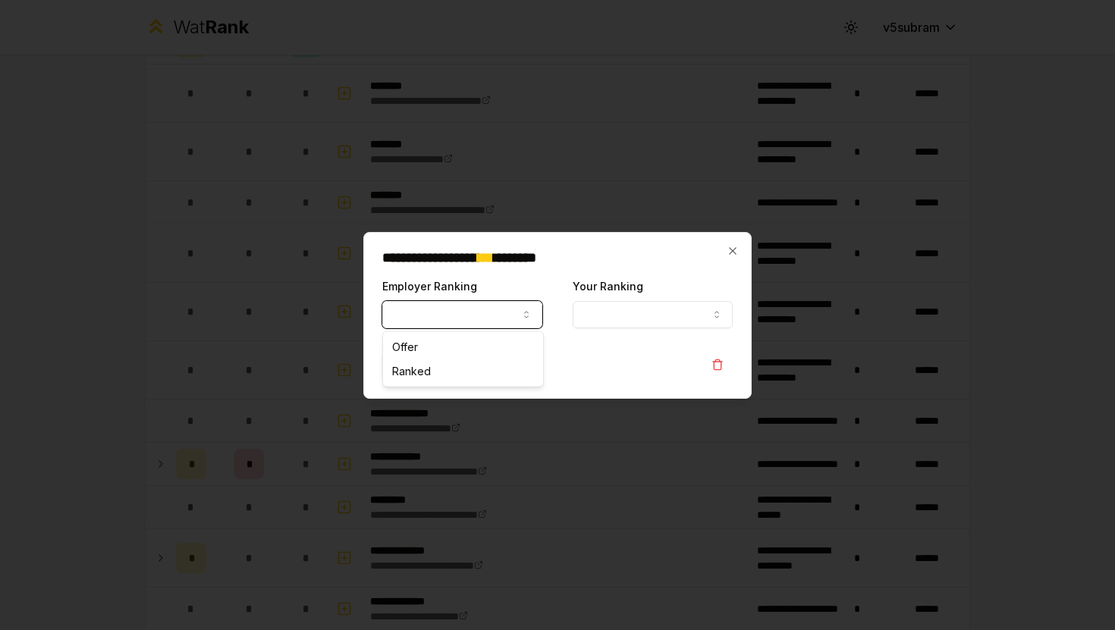
click at [462, 315] on button "Employer Ranking" at bounding box center [462, 314] width 160 height 27
select select "*****"
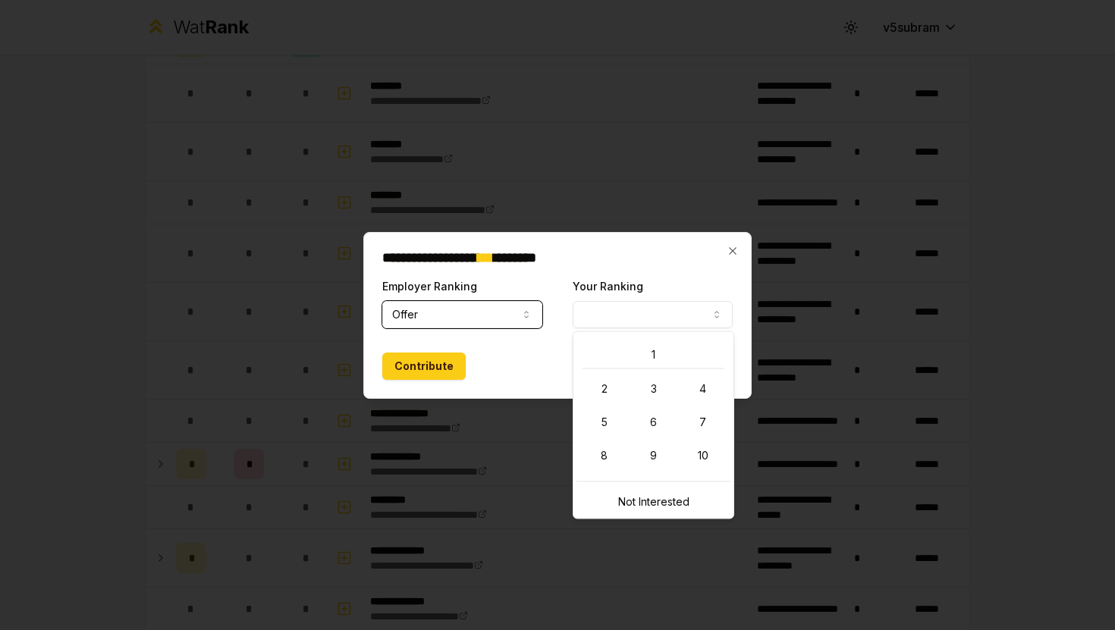
click at [628, 314] on button "Your Ranking" at bounding box center [653, 314] width 160 height 27
select select "*"
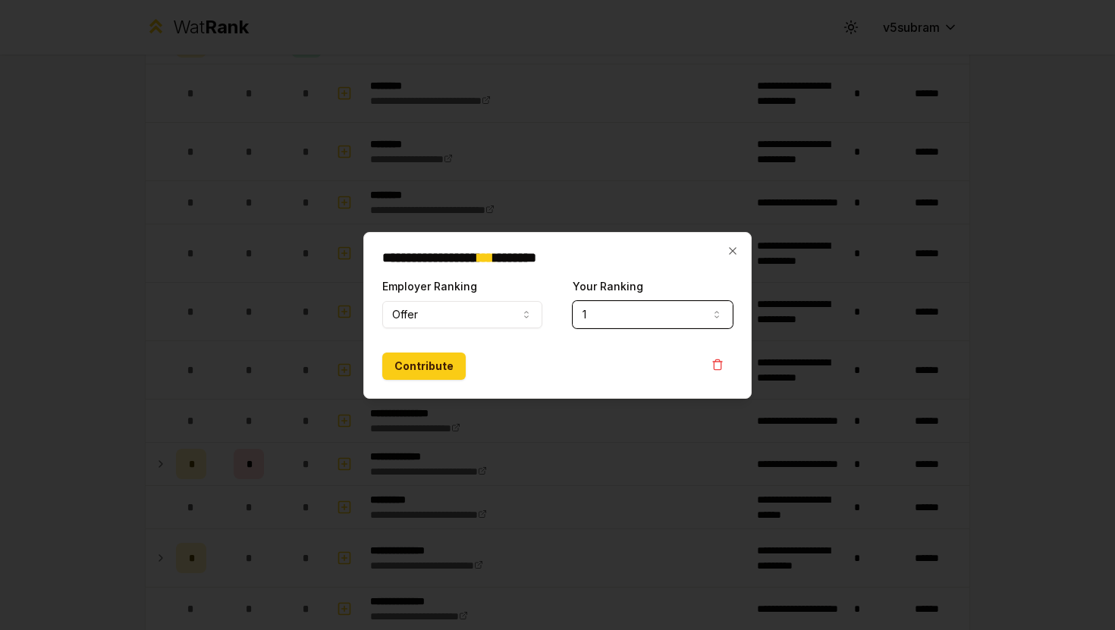
click at [645, 322] on button "1" at bounding box center [653, 314] width 160 height 27
click at [441, 319] on button "Offer" at bounding box center [462, 314] width 160 height 27
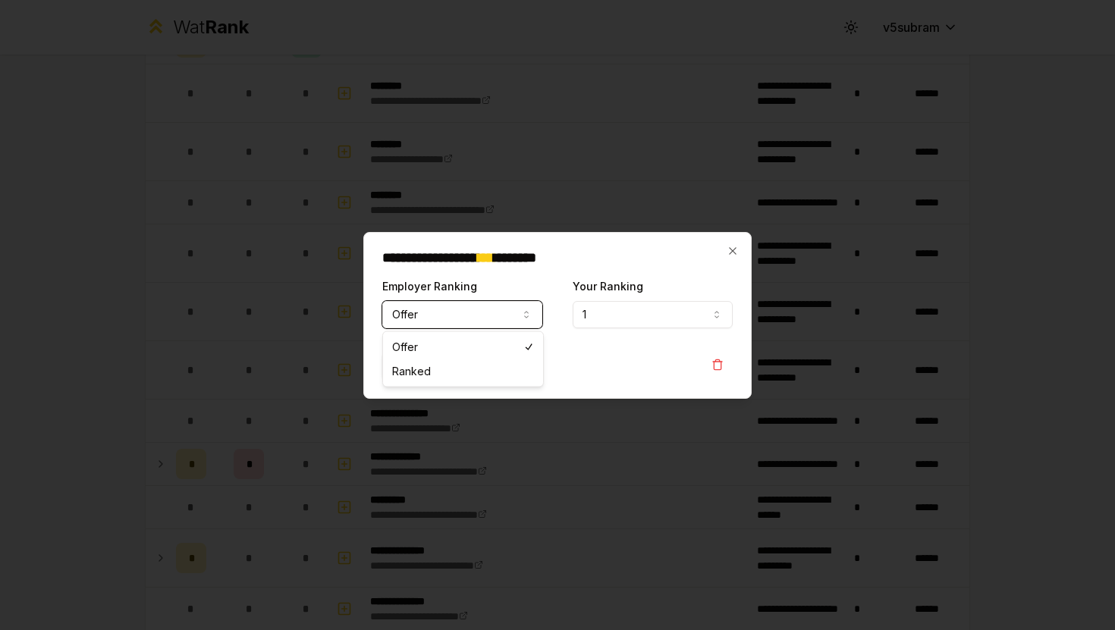
click at [441, 316] on button "Offer" at bounding box center [462, 314] width 160 height 27
click at [419, 371] on button "Contribute" at bounding box center [423, 366] width 83 height 27
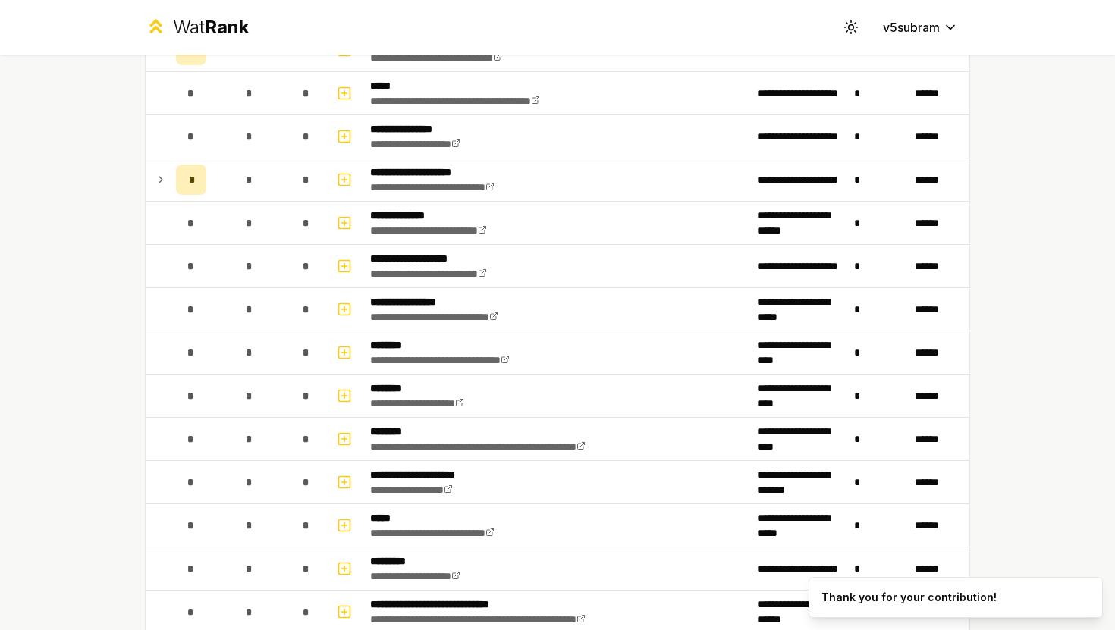
scroll to position [430, 0]
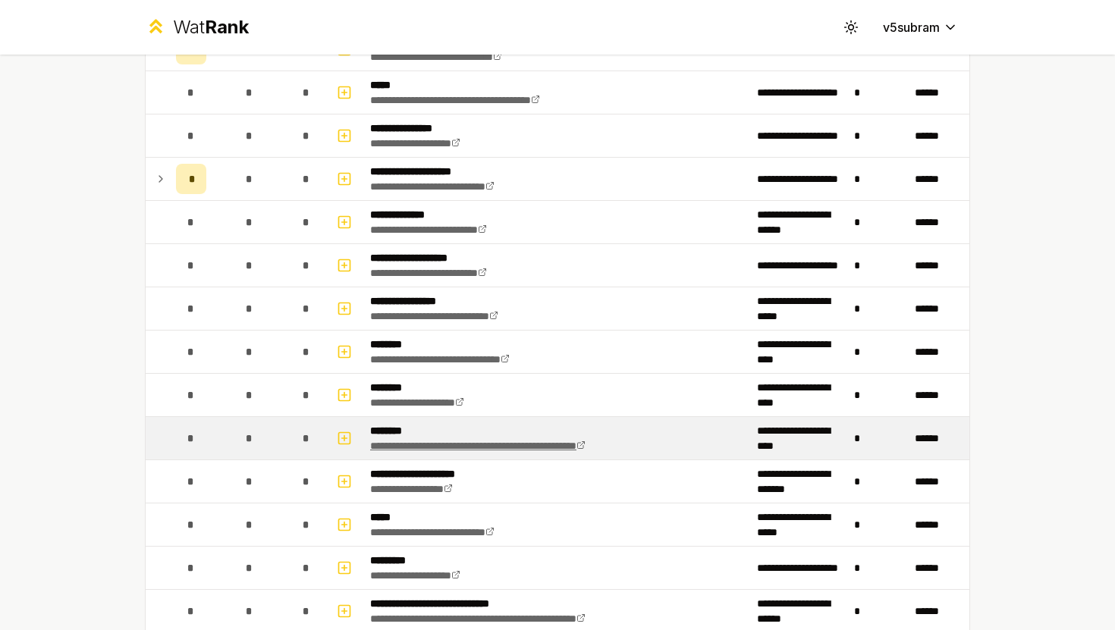
click at [492, 444] on link "**********" at bounding box center [477, 446] width 215 height 11
